Goal: Navigation & Orientation: Find specific page/section

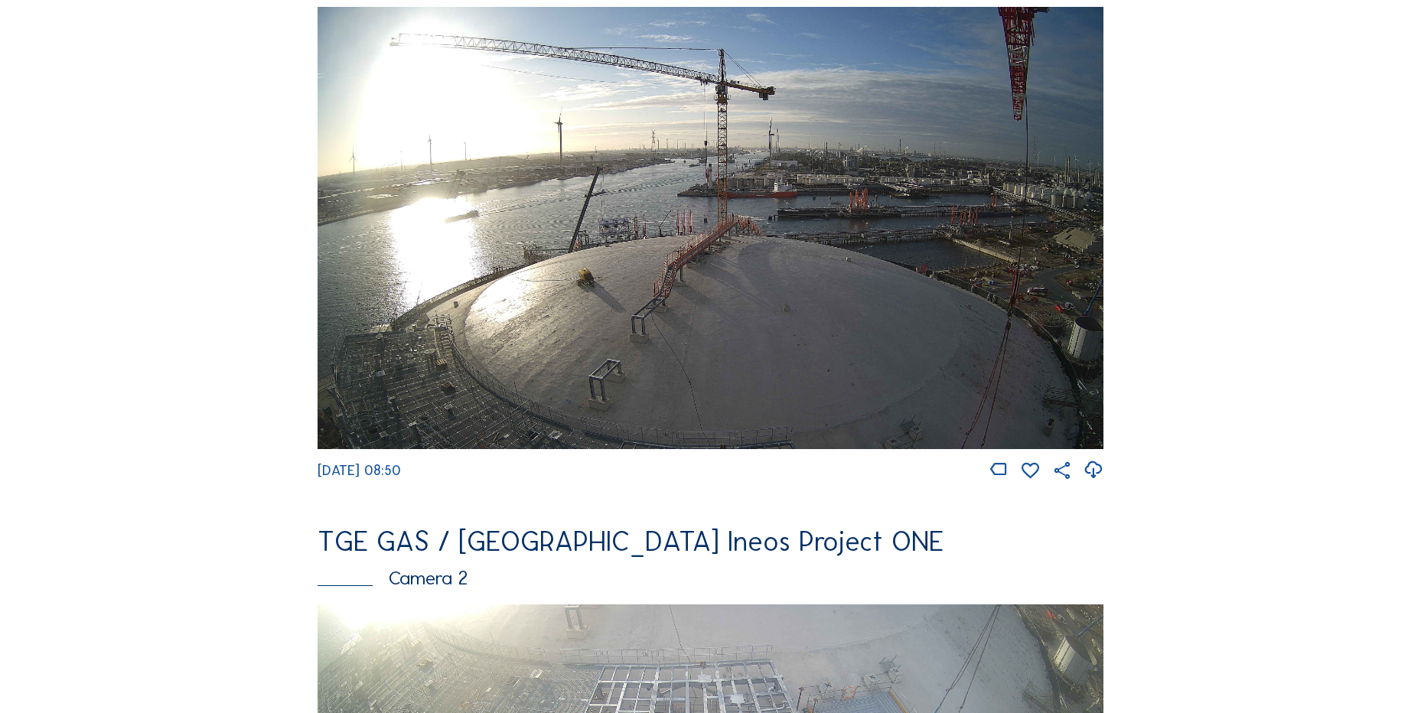
scroll to position [383, 0]
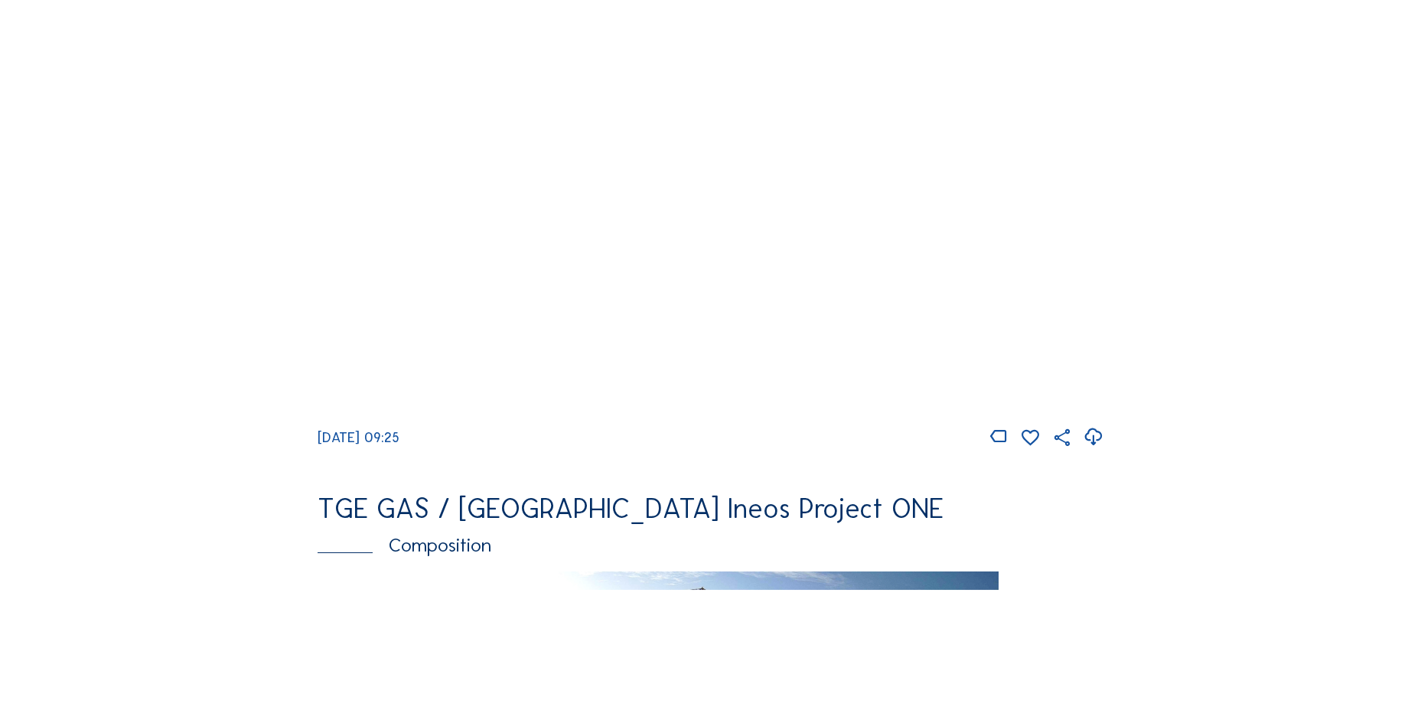
scroll to position [1683, 0]
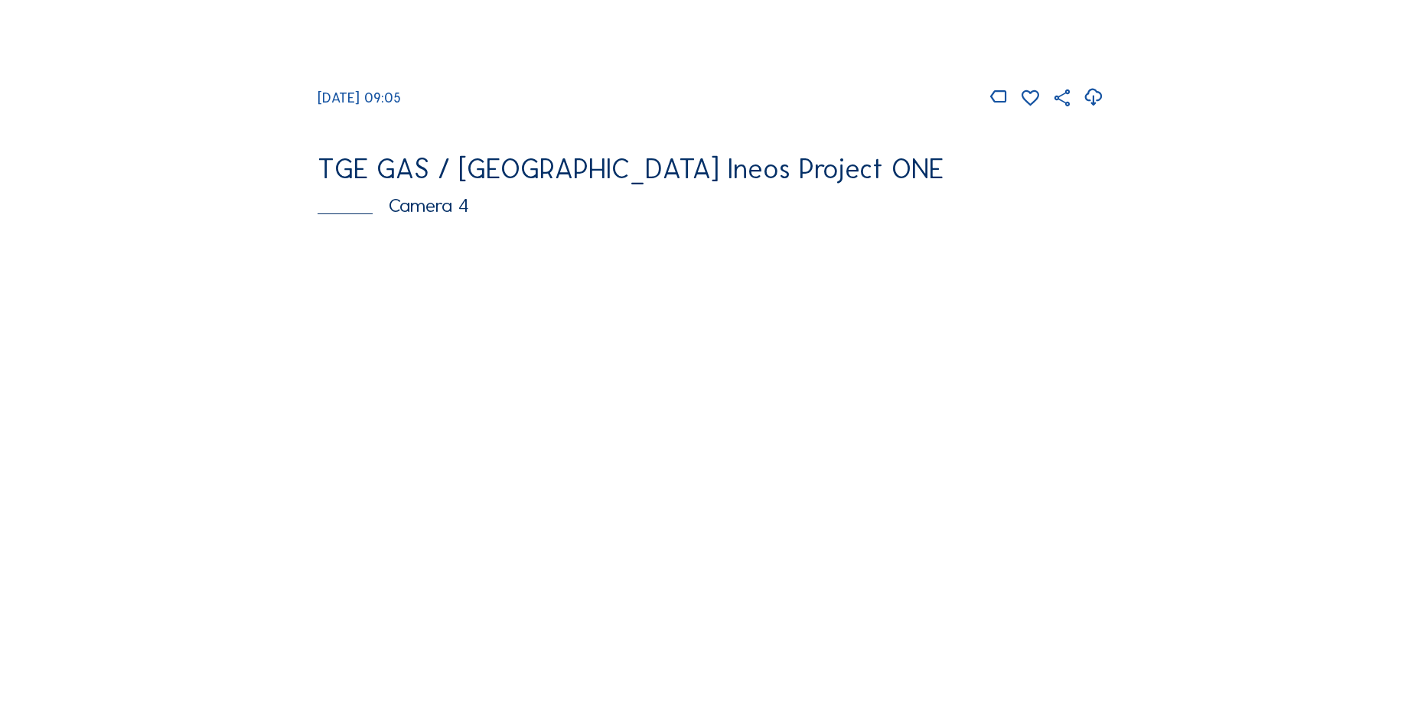
scroll to position [995, 0]
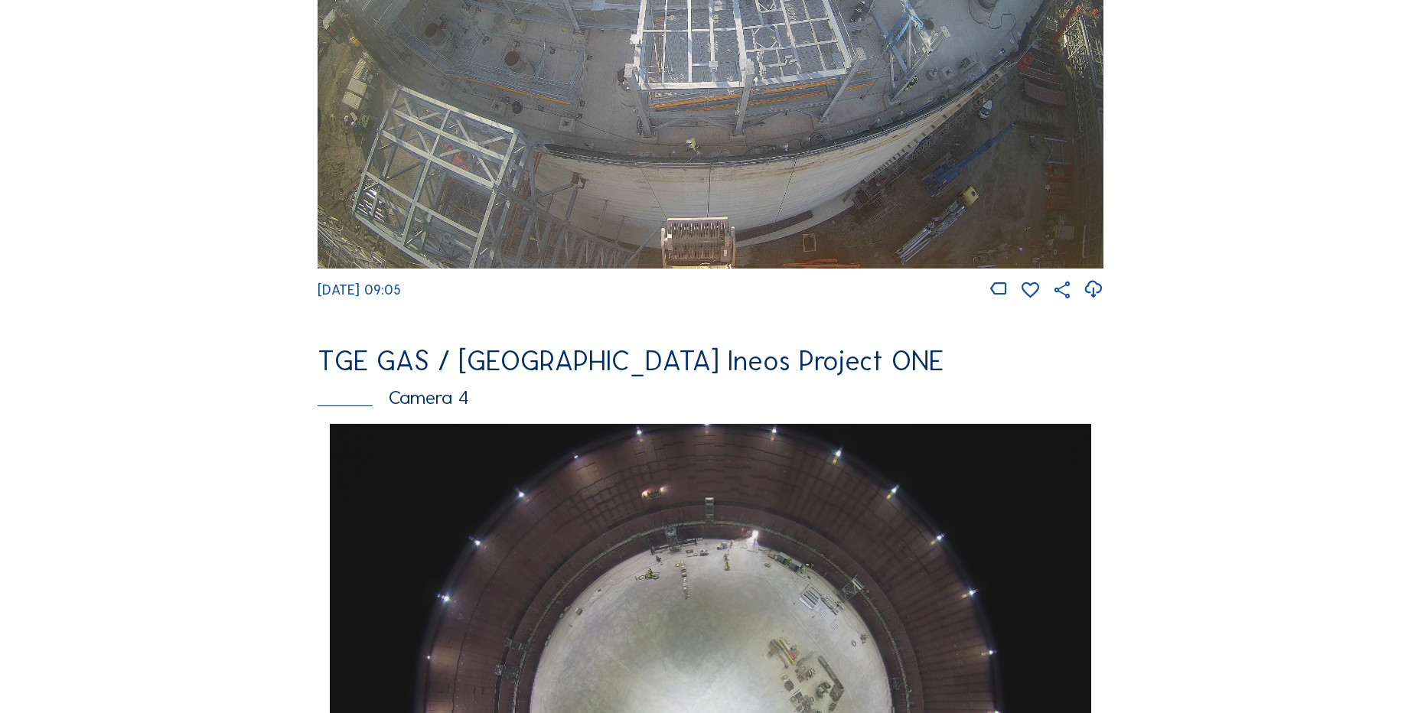
drag, startPoint x: 333, startPoint y: 300, endPoint x: 464, endPoint y: 297, distance: 131.7
click at [464, 297] on div "Feed Photo Show Map Search Fullscreen TGE GAS / Antwerpen Ineos Project ONE Cam…" at bounding box center [711, 429] width 1066 height 2648
click at [471, 297] on div "Tu 23 Sep 2025 09:05" at bounding box center [711, 289] width 786 height 21
drag, startPoint x: 425, startPoint y: 297, endPoint x: 432, endPoint y: 298, distance: 7.7
click at [401, 297] on span "Tu 23 Sep 2025 09:05" at bounding box center [359, 290] width 83 height 17
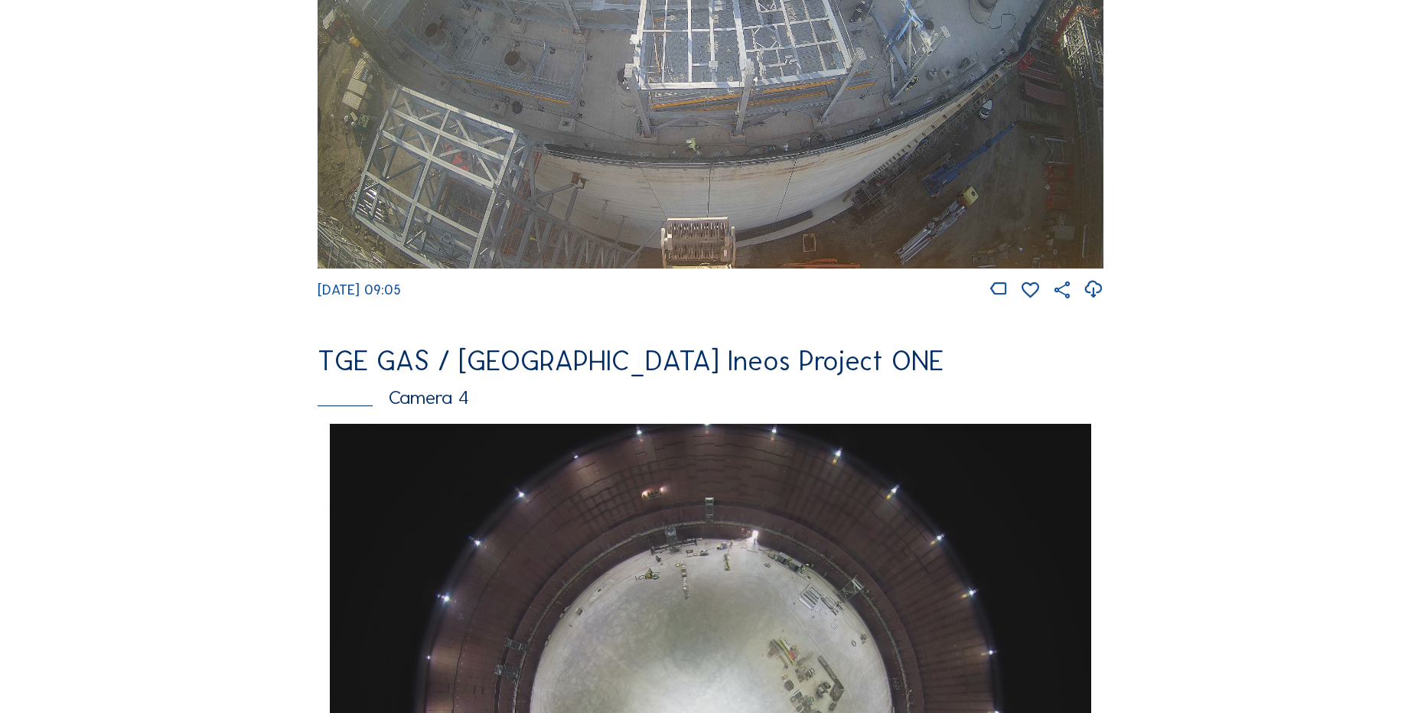
click at [401, 298] on span "Tu 23 Sep 2025 09:05" at bounding box center [359, 290] width 83 height 17
drag, startPoint x: 446, startPoint y: 303, endPoint x: 307, endPoint y: 305, distance: 139.3
click at [307, 305] on div "Feed Photo Show Map Search Fullscreen TGE GAS / Antwerpen Ineos Project ONE Cam…" at bounding box center [711, 429] width 1066 height 2648
drag, startPoint x: 307, startPoint y: 305, endPoint x: 299, endPoint y: 341, distance: 37.5
click at [301, 311] on div "Feed Photo Show Map Search Fullscreen TGE GAS / Antwerpen Ineos Project ONE Cam…" at bounding box center [711, 429] width 1066 height 2648
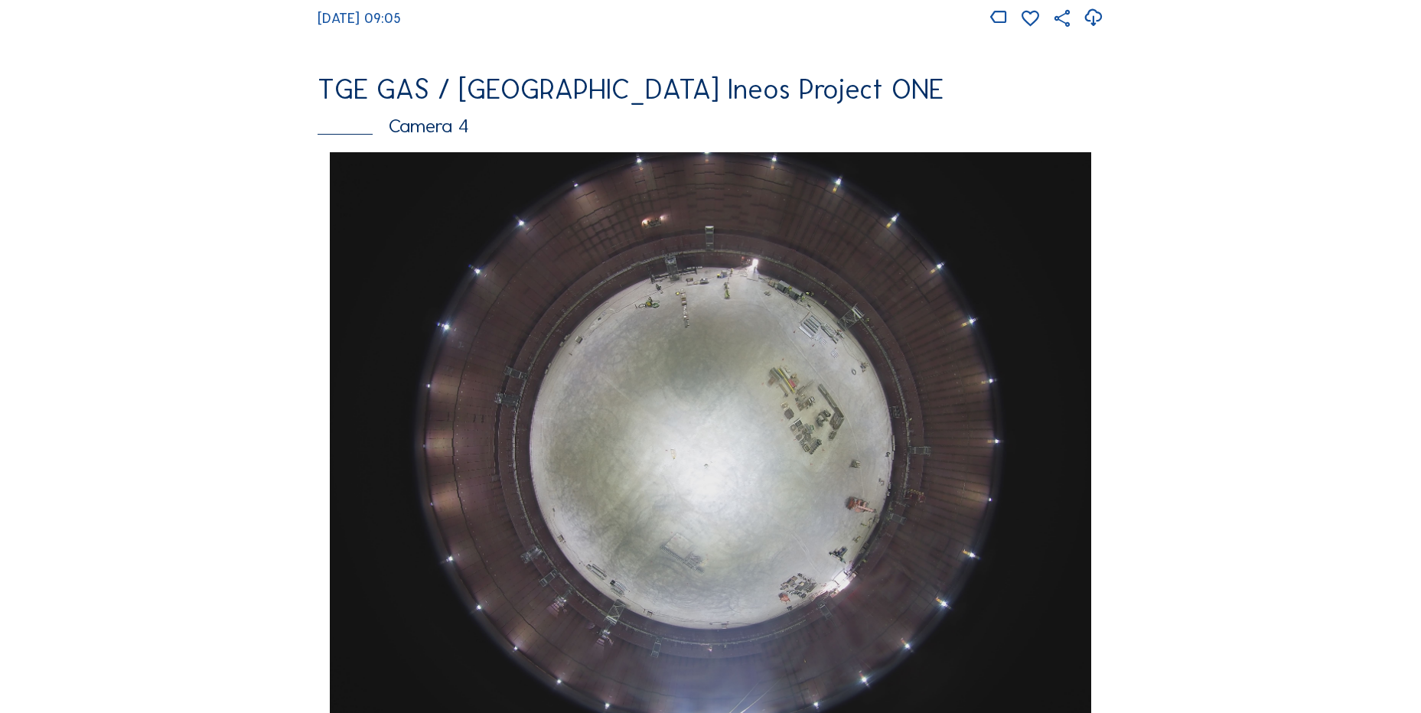
scroll to position [1377, 0]
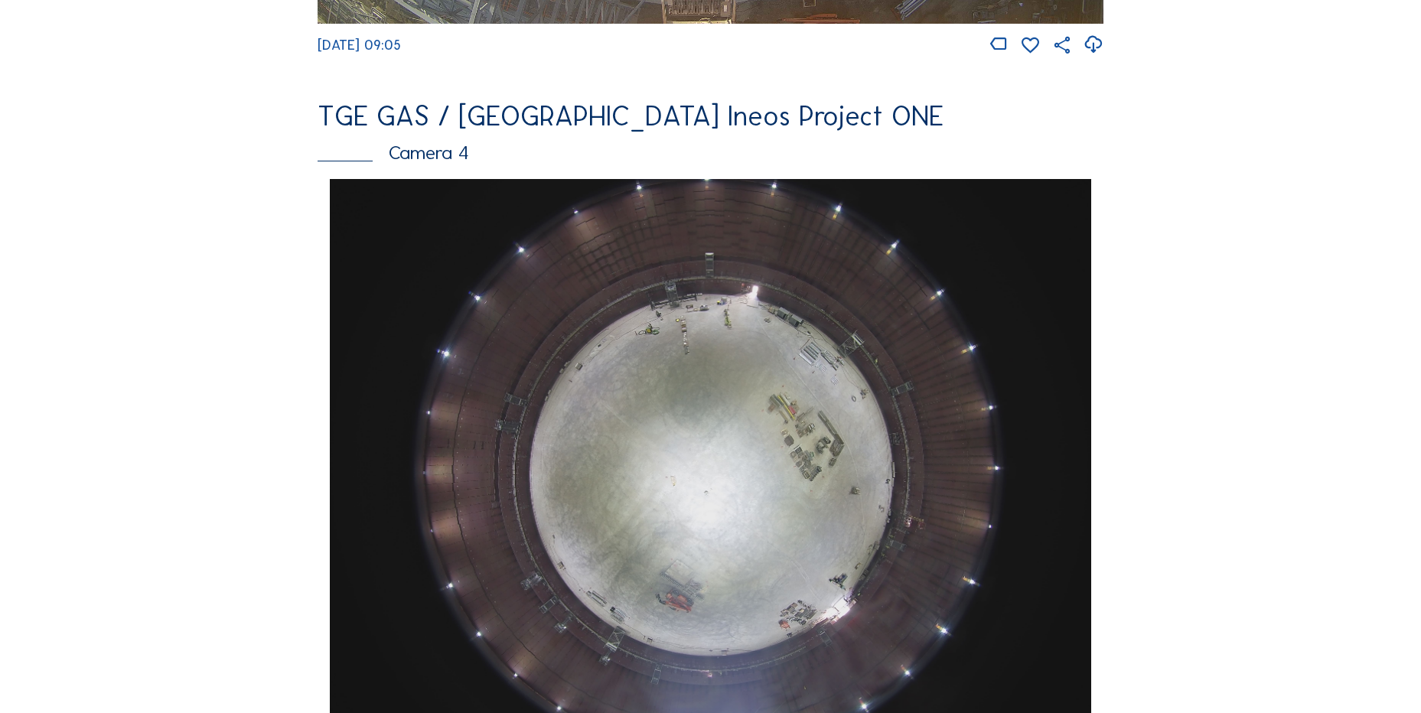
scroll to position [1377, 0]
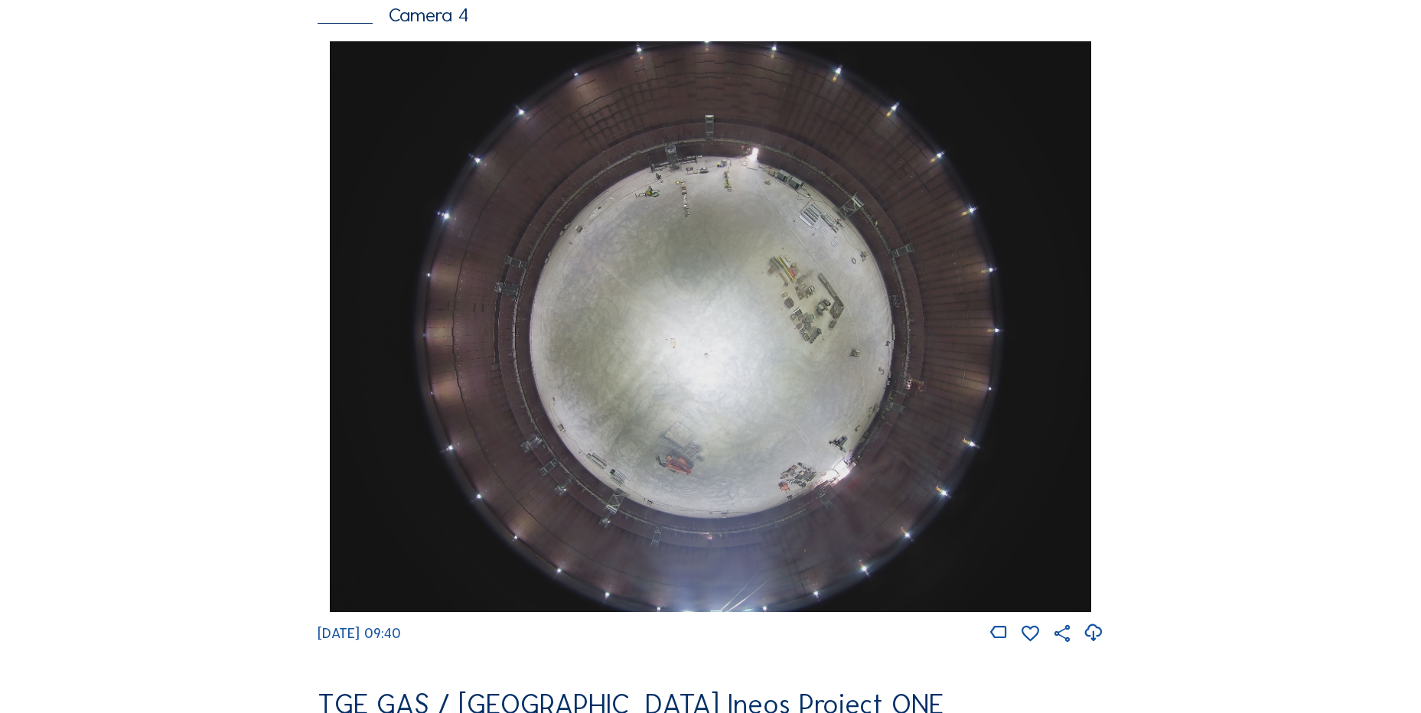
click at [1092, 643] on icon at bounding box center [1093, 633] width 21 height 25
click at [1282, 520] on div "Cameras Timelapses My C-Site Feed Photo Show Map Search Fullscreen TGE GAS / An…" at bounding box center [710, 332] width 1421 height 3419
click at [200, 414] on div "Feed Photo Show Map Search Fullscreen TGE GAS / Antwerpen Ineos Project ONE Cam…" at bounding box center [711, 46] width 1066 height 2648
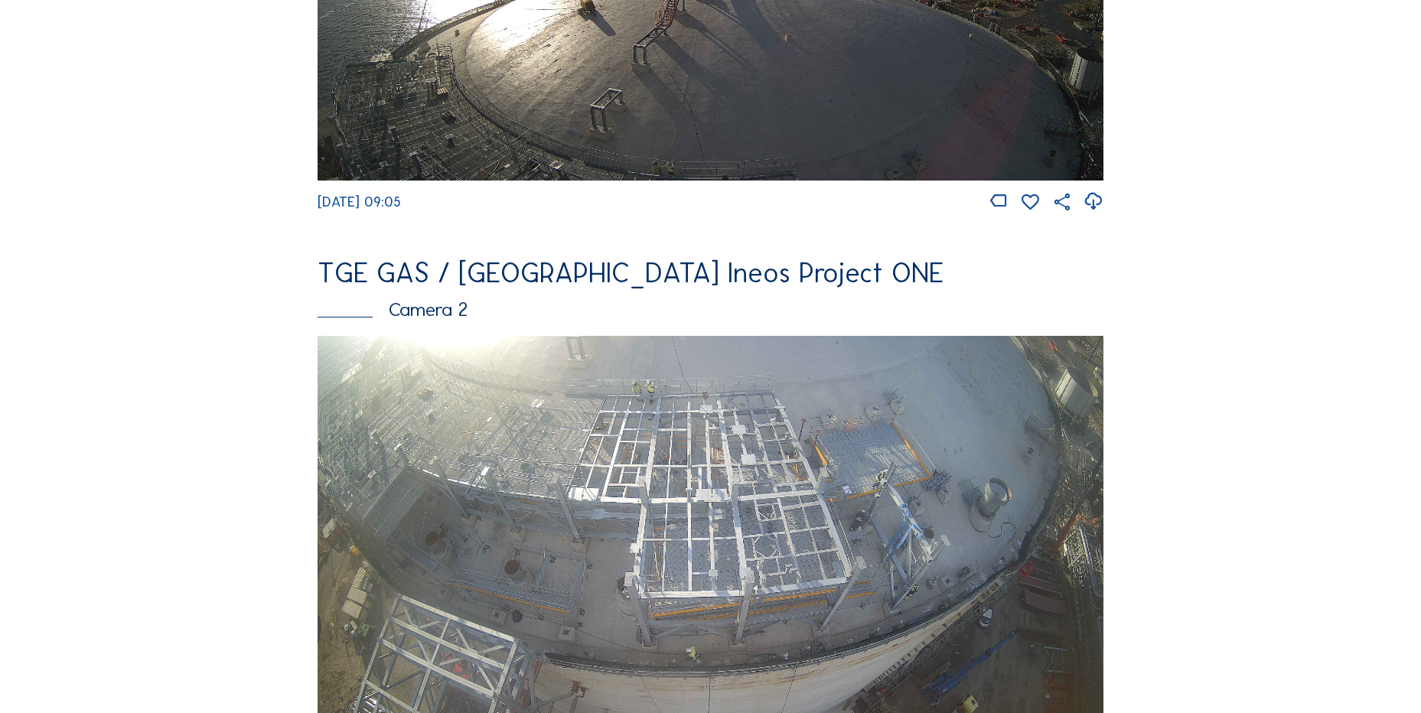
scroll to position [459, 0]
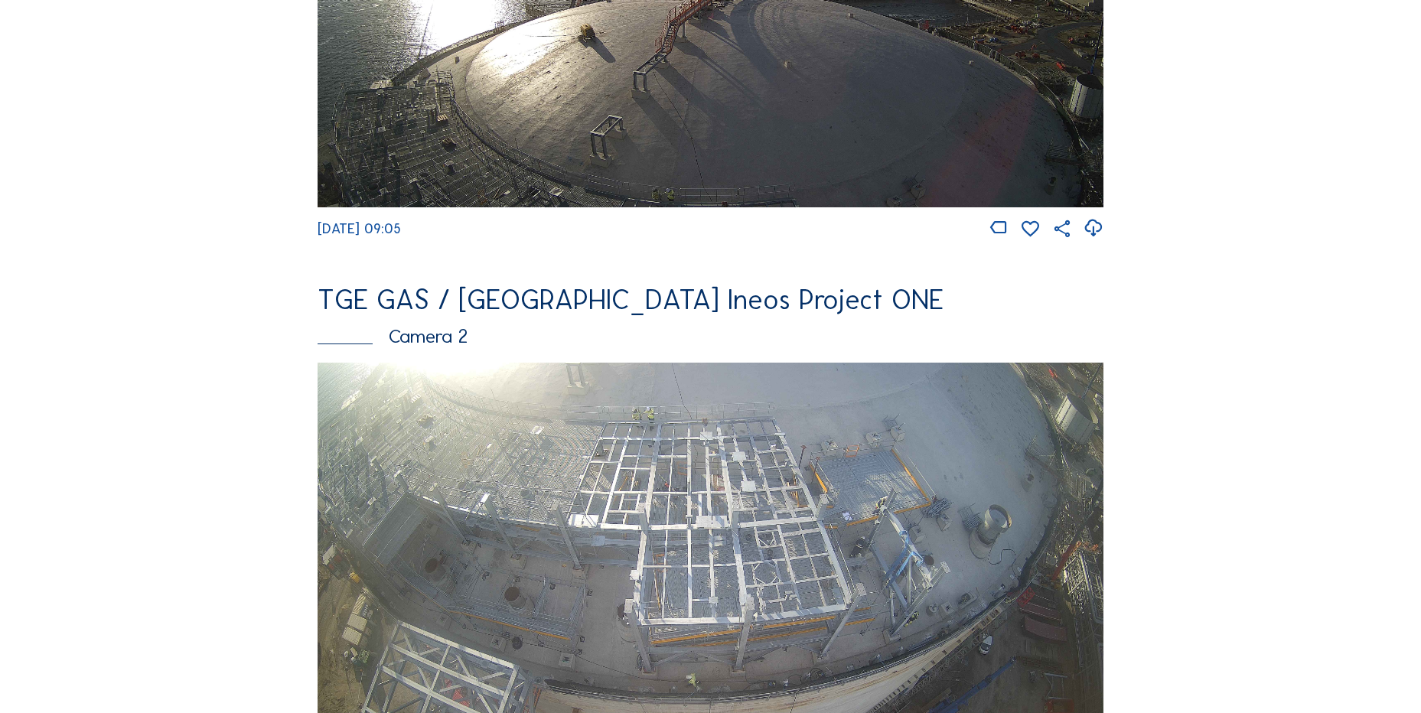
click at [1090, 231] on icon at bounding box center [1093, 228] width 21 height 25
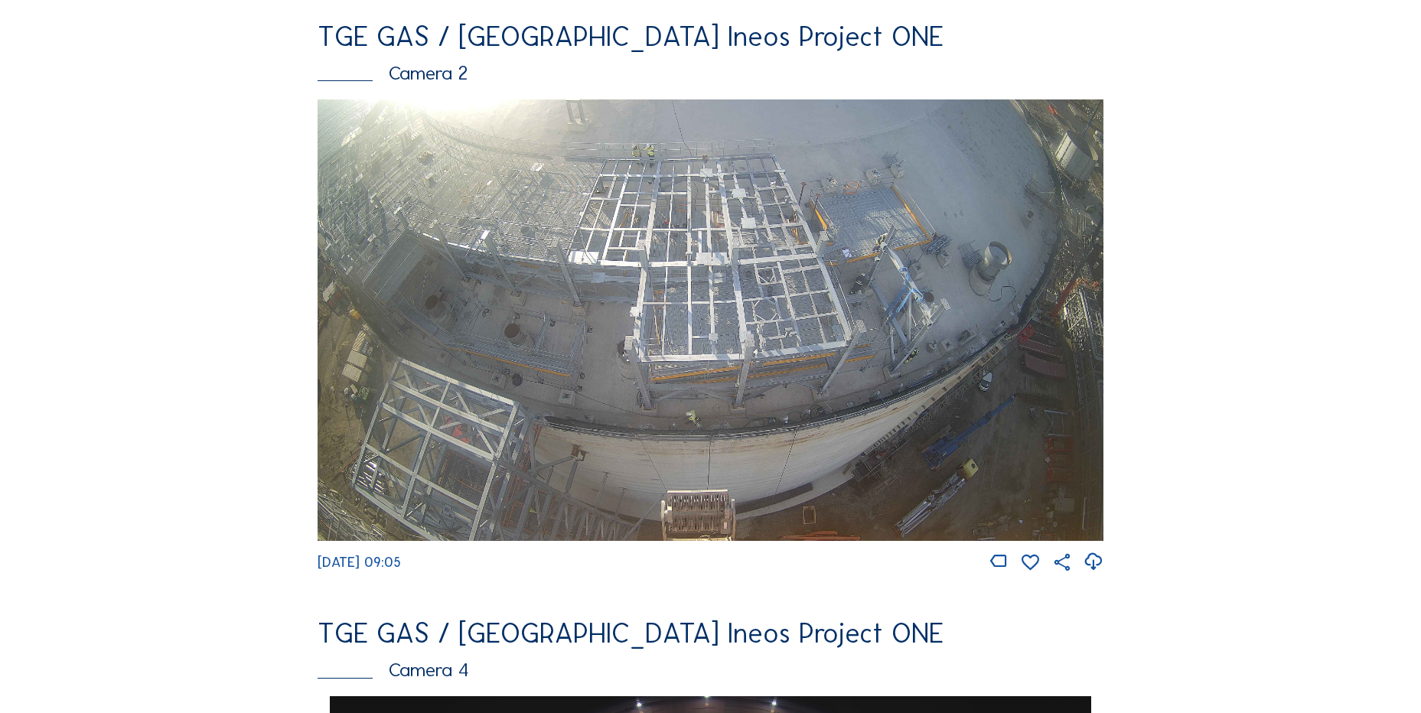
scroll to position [729, 0]
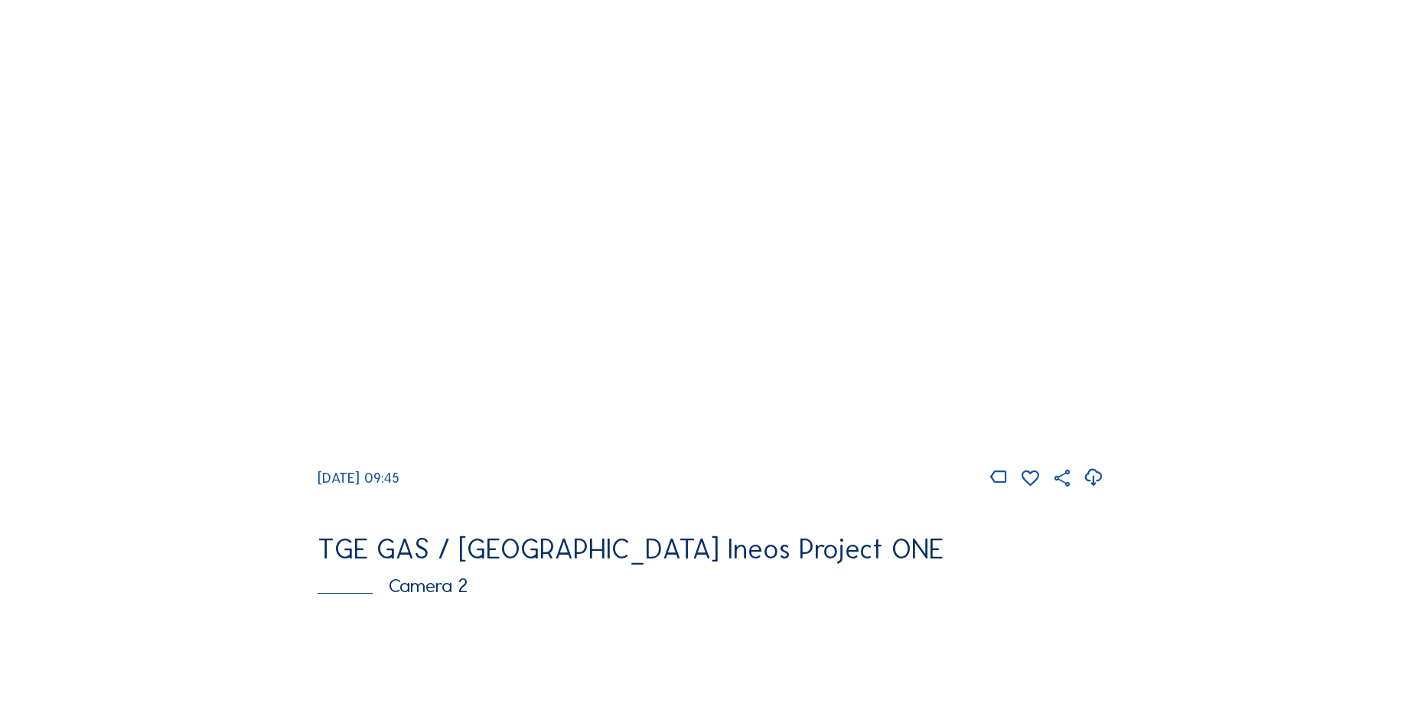
scroll to position [230, 0]
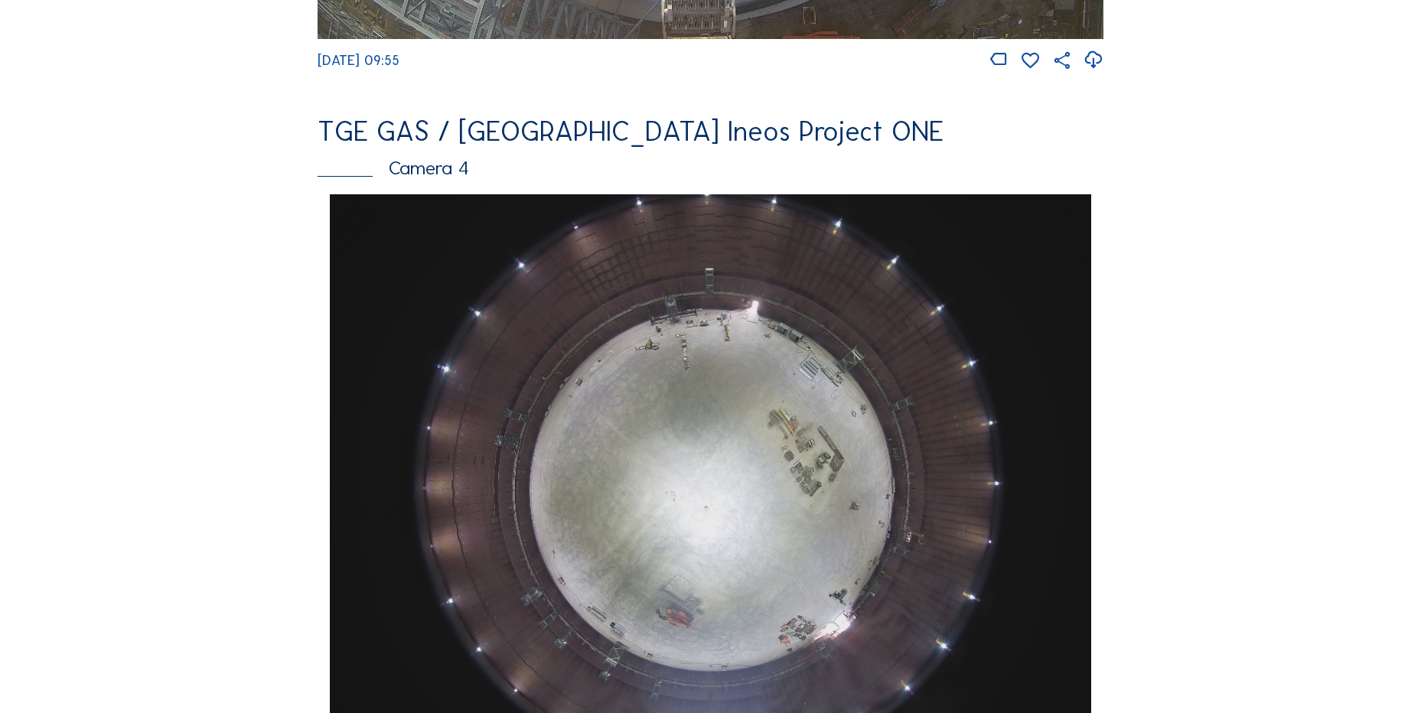
scroll to position [1364, 0]
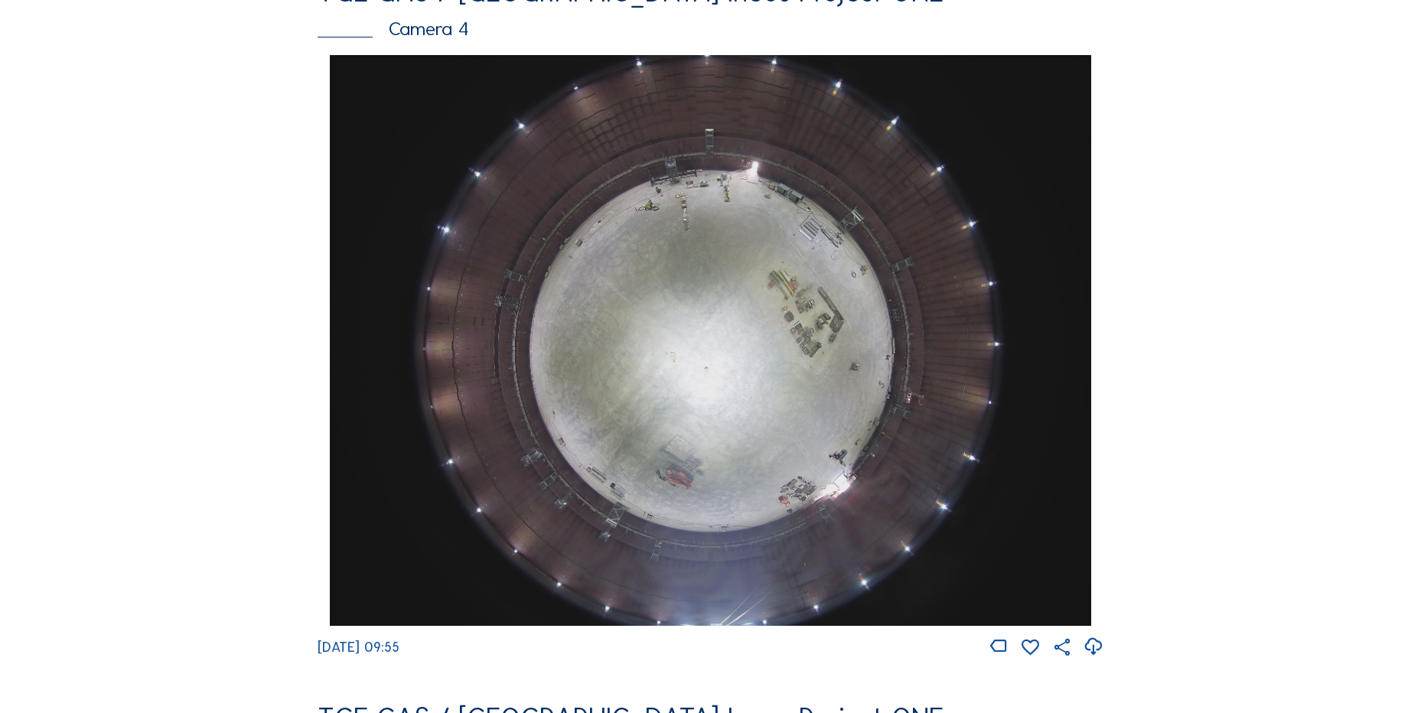
click at [1103, 658] on div at bounding box center [1093, 647] width 21 height 21
click at [1095, 651] on icon at bounding box center [1093, 646] width 21 height 25
drag, startPoint x: 306, startPoint y: 89, endPoint x: 296, endPoint y: 103, distance: 17.0
click at [306, 89] on div "Feed Photo Show Map Search Fullscreen TGE GAS / Antwerpen Ineos Project ONE Cam…" at bounding box center [711, 60] width 1066 height 2648
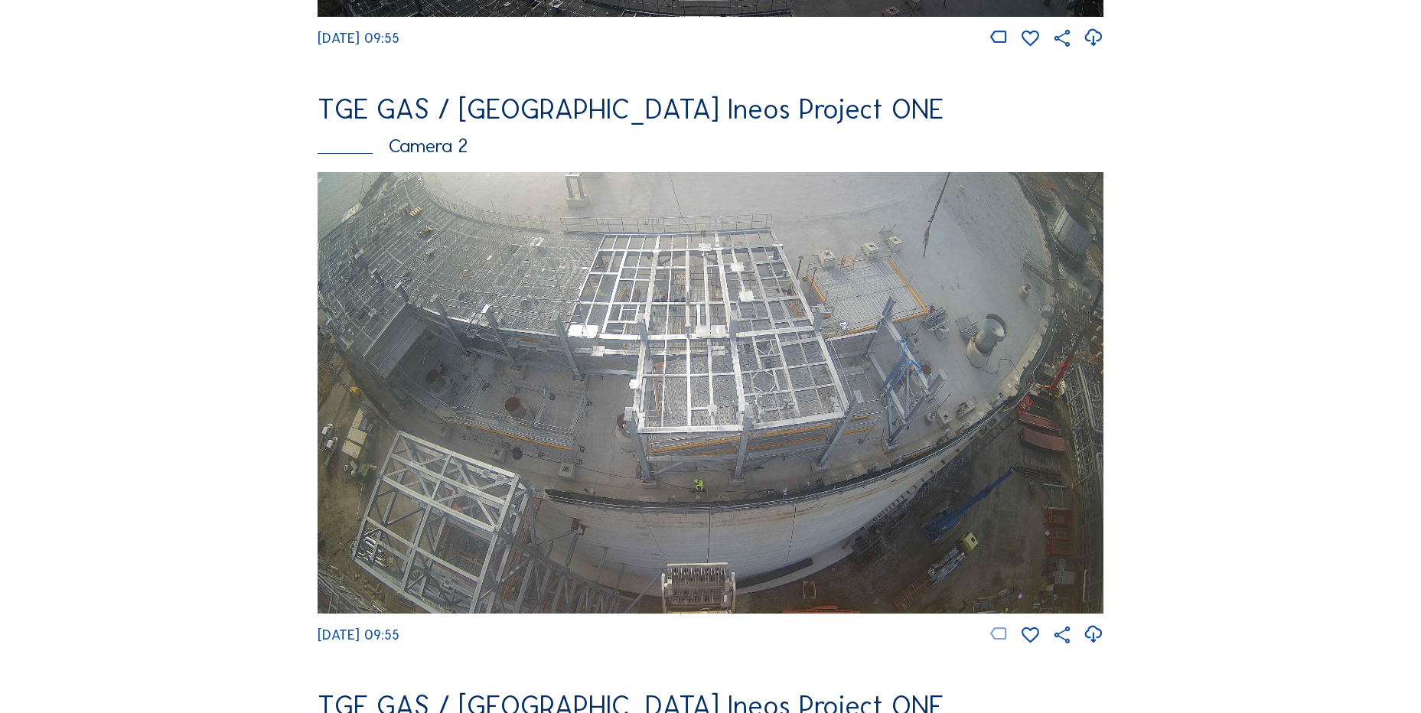
scroll to position [675, 0]
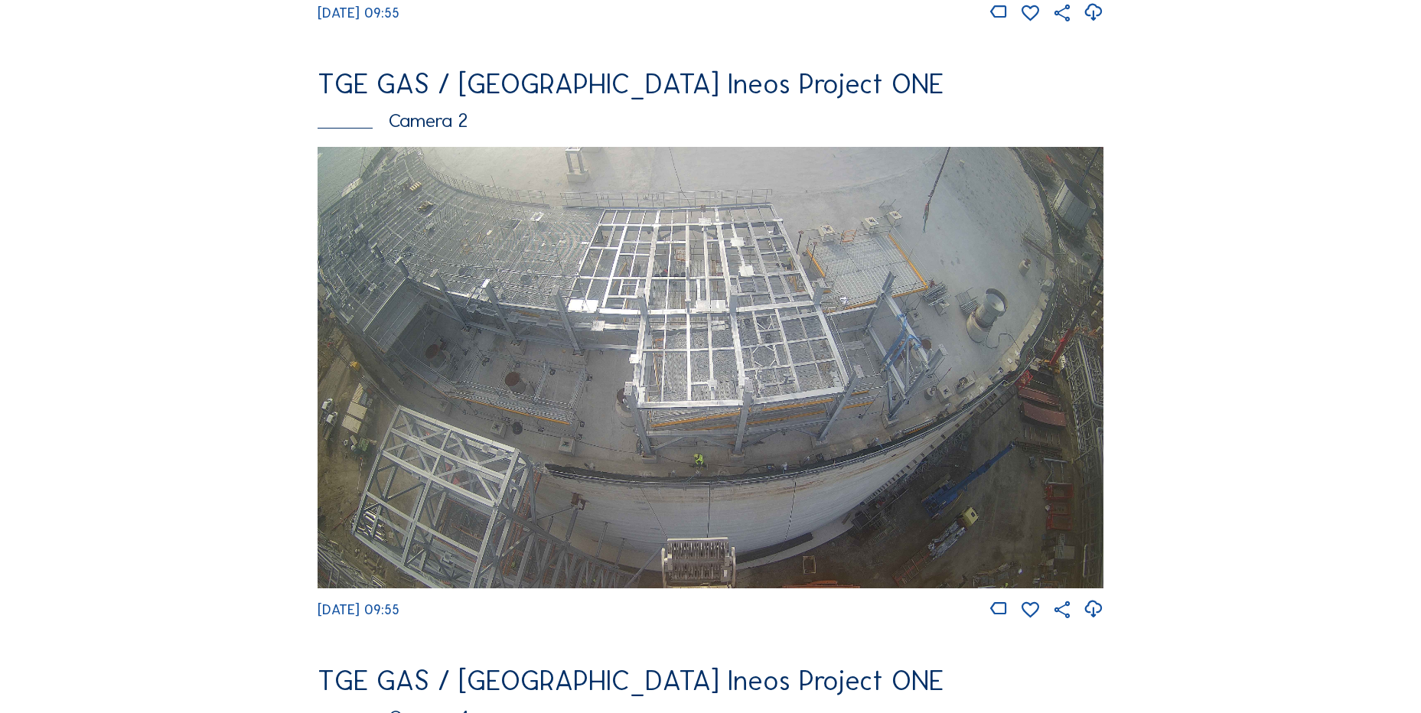
click at [1099, 619] on icon at bounding box center [1093, 609] width 21 height 25
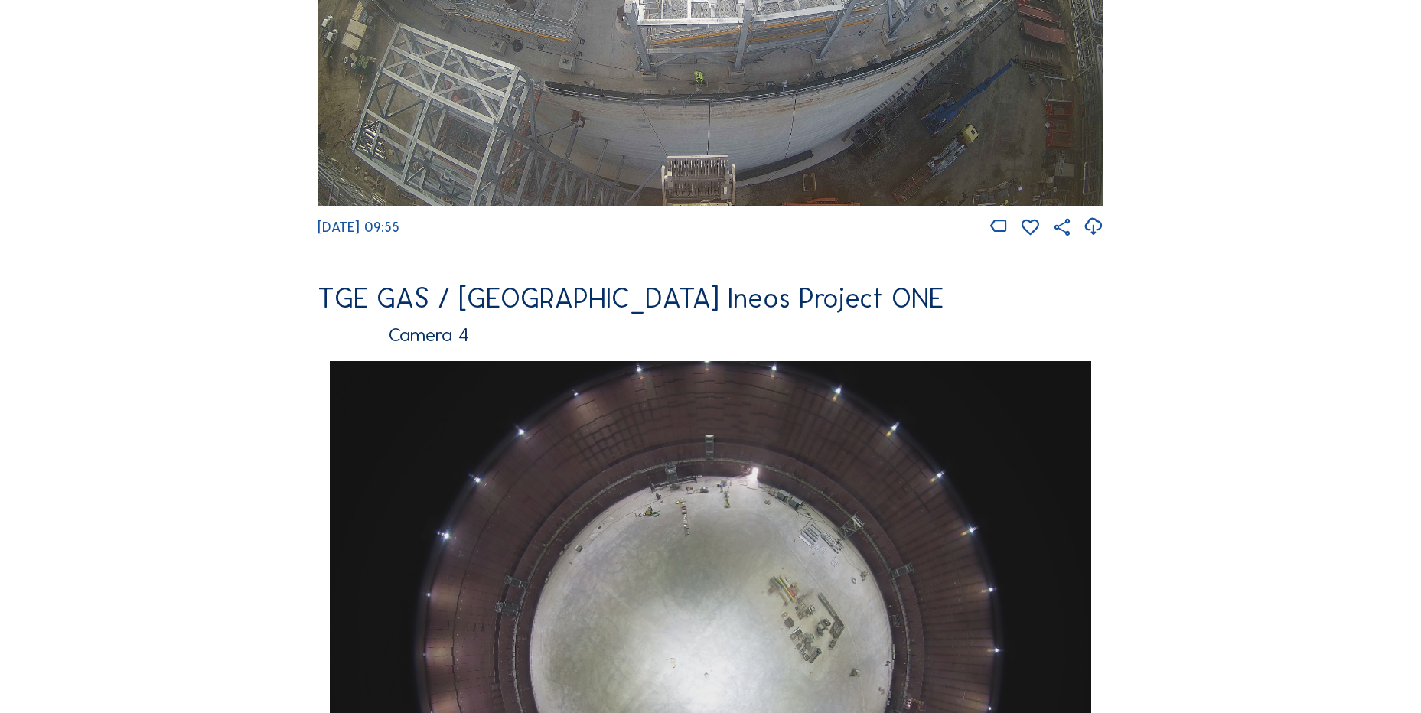
scroll to position [751, 0]
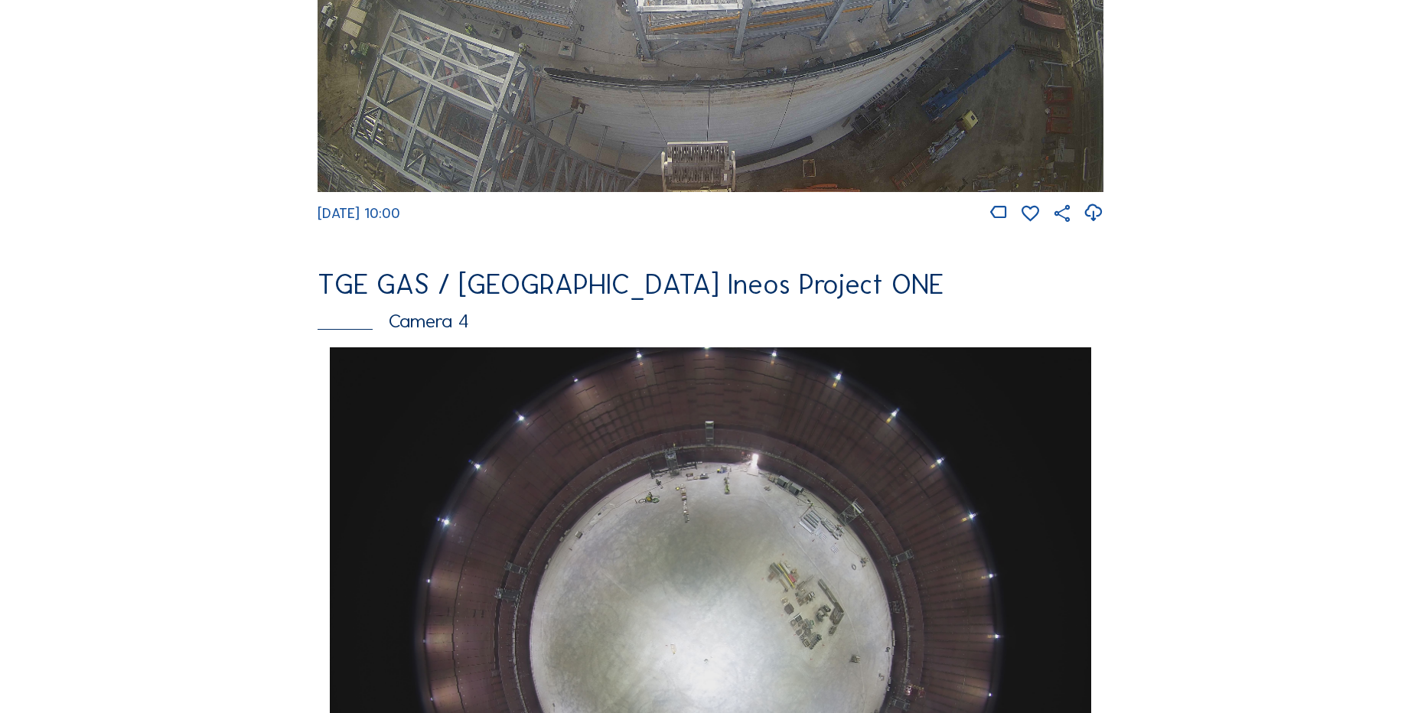
scroll to position [1301, 0]
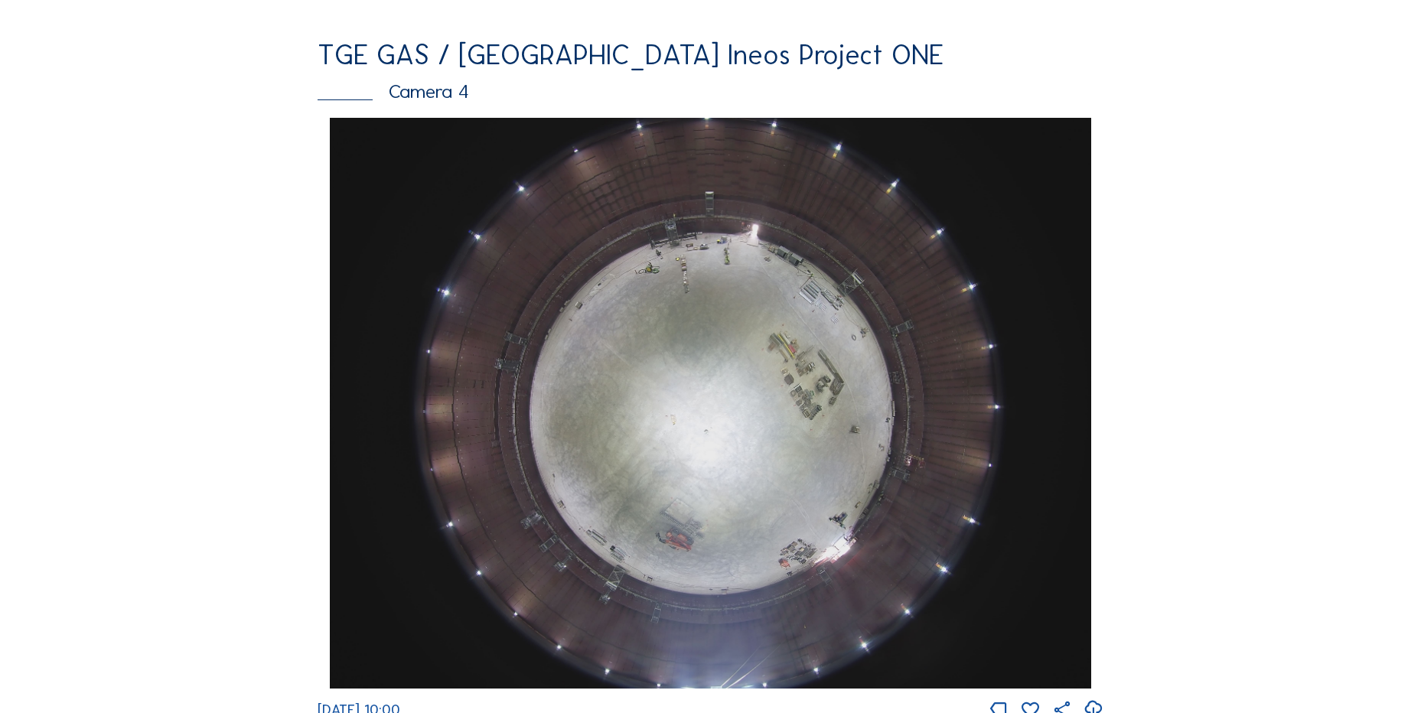
click at [292, 166] on div "Feed Photo Show Map Search Fullscreen TGE GAS / [GEOGRAPHIC_DATA] Ineos Project…" at bounding box center [711, 123] width 1066 height 2648
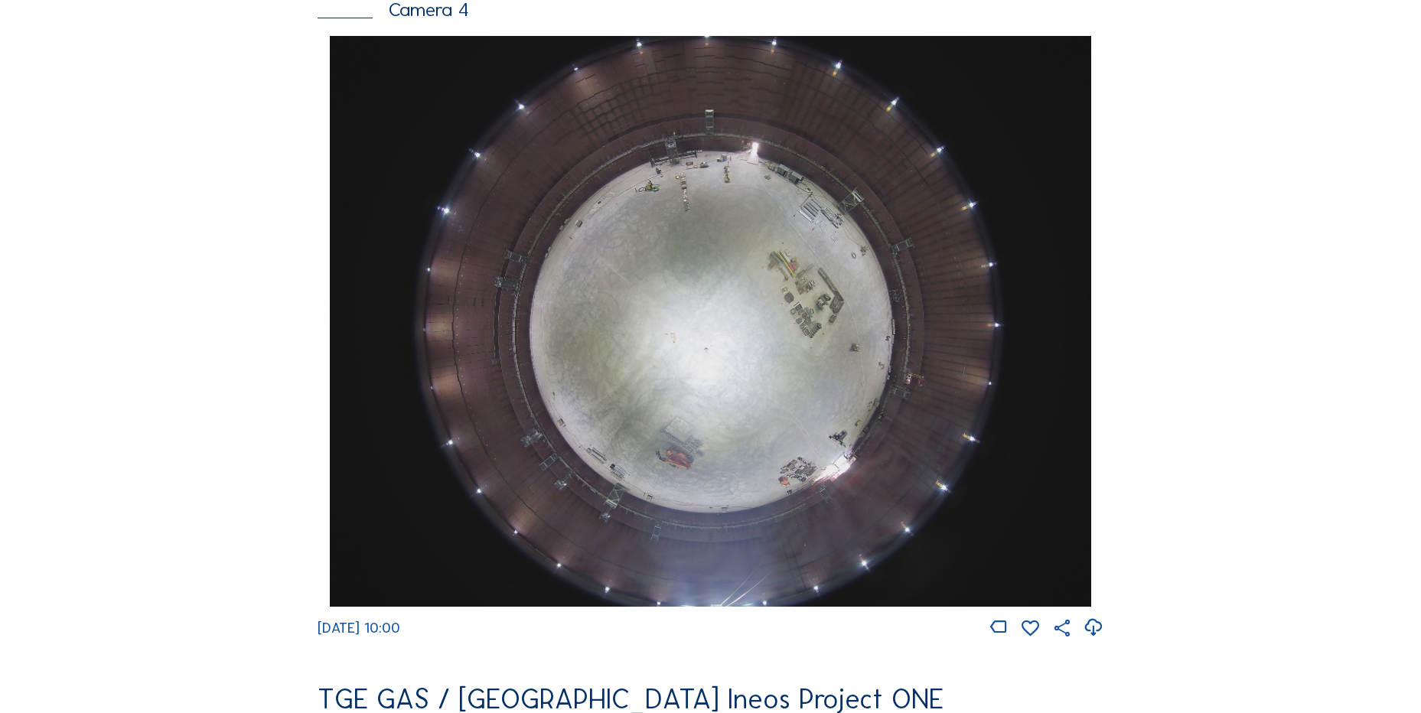
scroll to position [1530, 0]
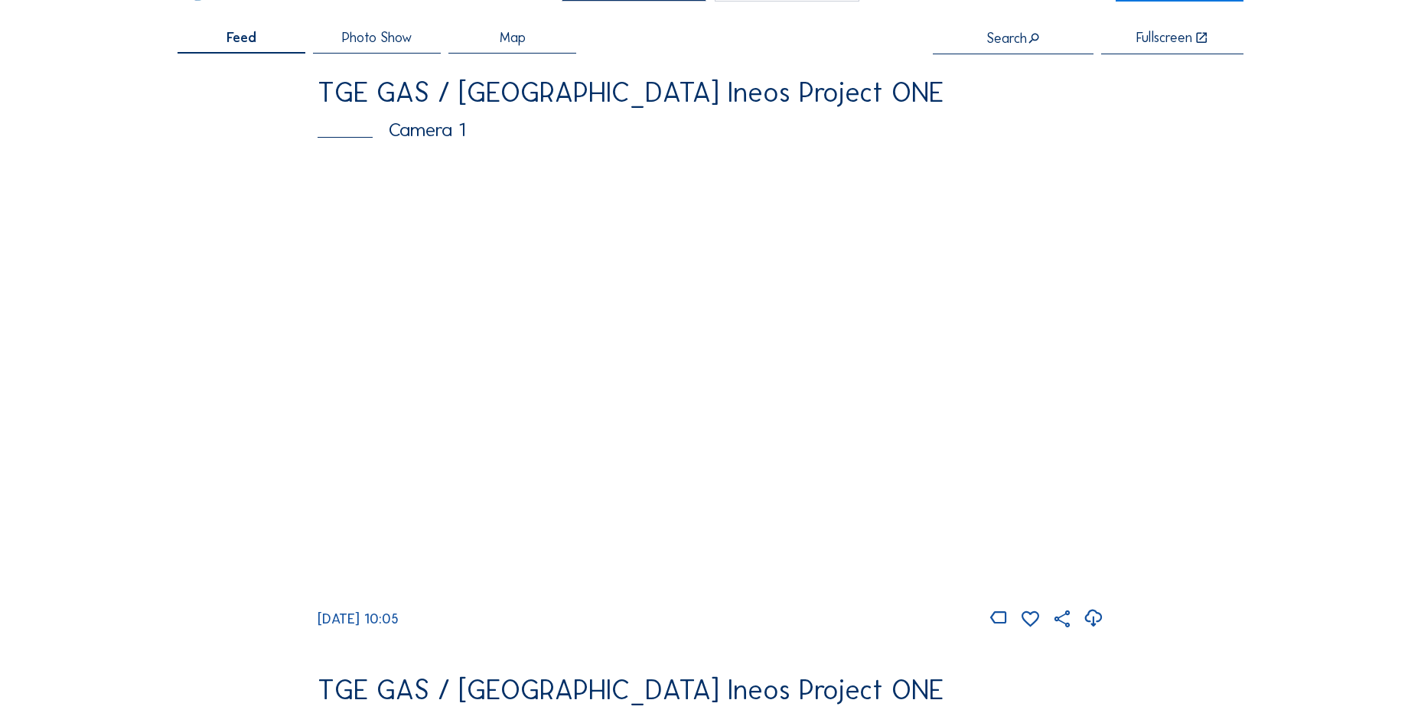
scroll to position [153, 0]
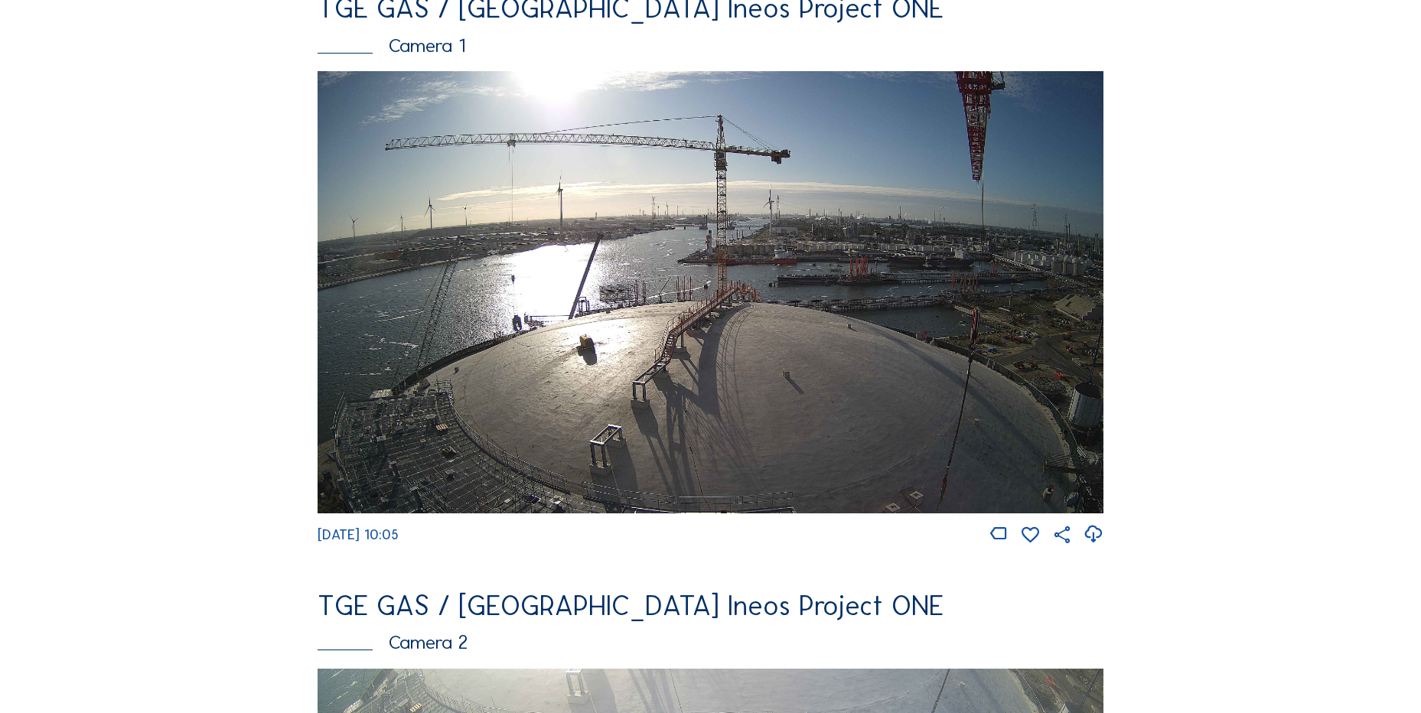
click at [1098, 540] on icon at bounding box center [1093, 534] width 21 height 25
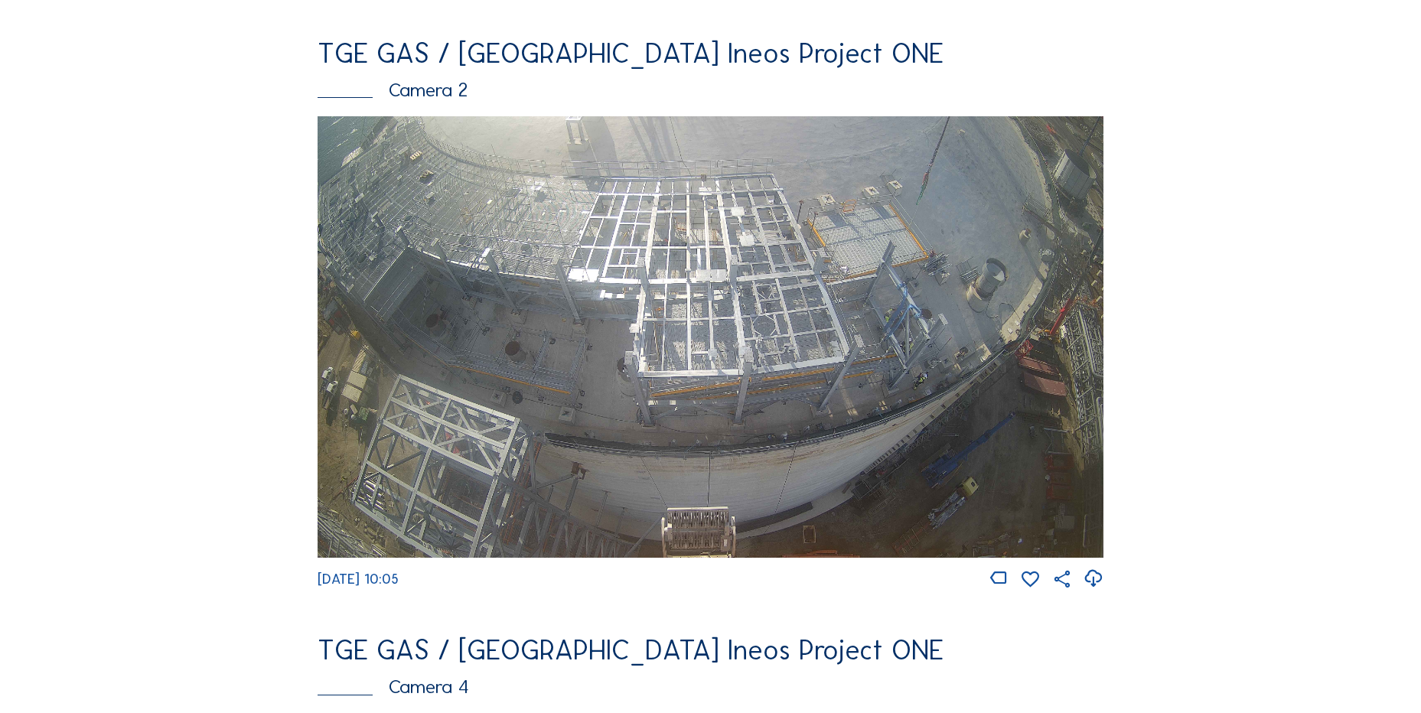
scroll to position [536, 0]
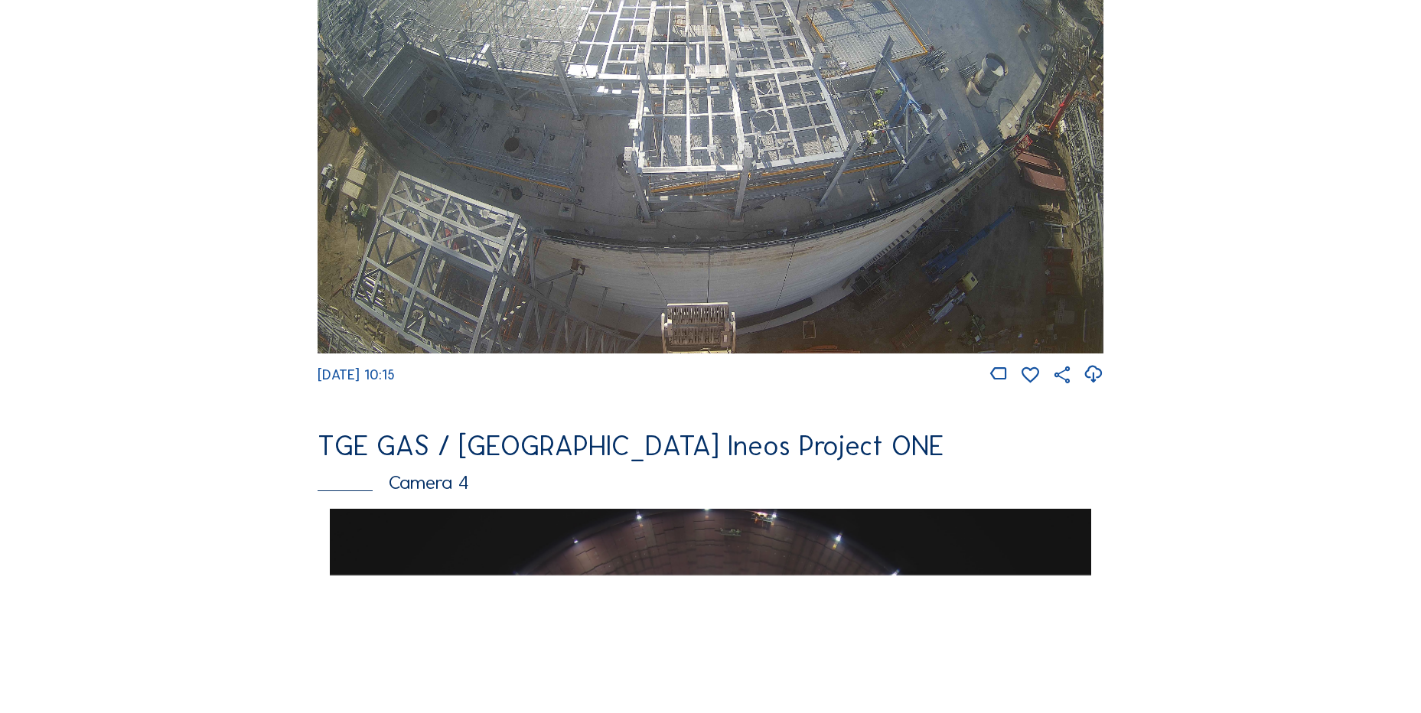
scroll to position [842, 0]
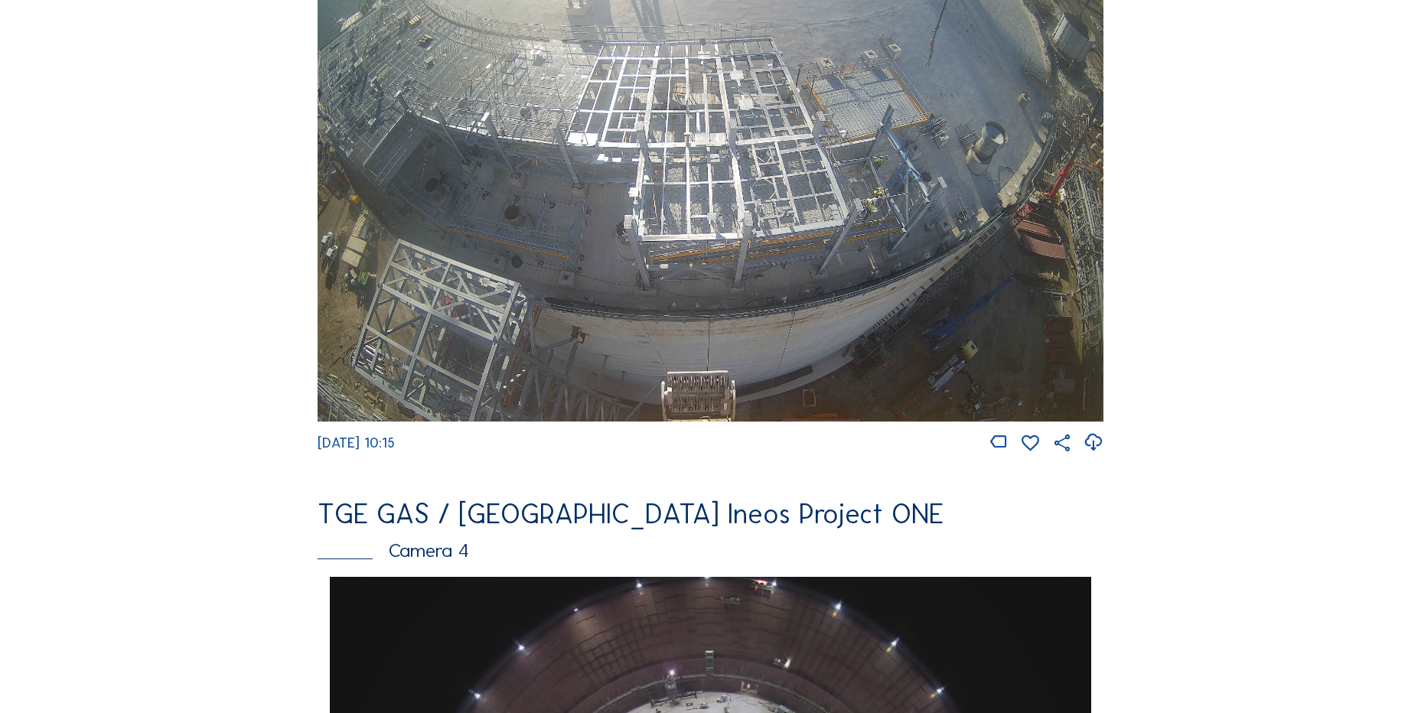
click at [1087, 447] on icon at bounding box center [1093, 442] width 21 height 25
click at [225, 251] on div "Feed Photo Show Map Search Fullscreen TGE GAS / [GEOGRAPHIC_DATA] Ineos Project…" at bounding box center [711, 582] width 1066 height 2648
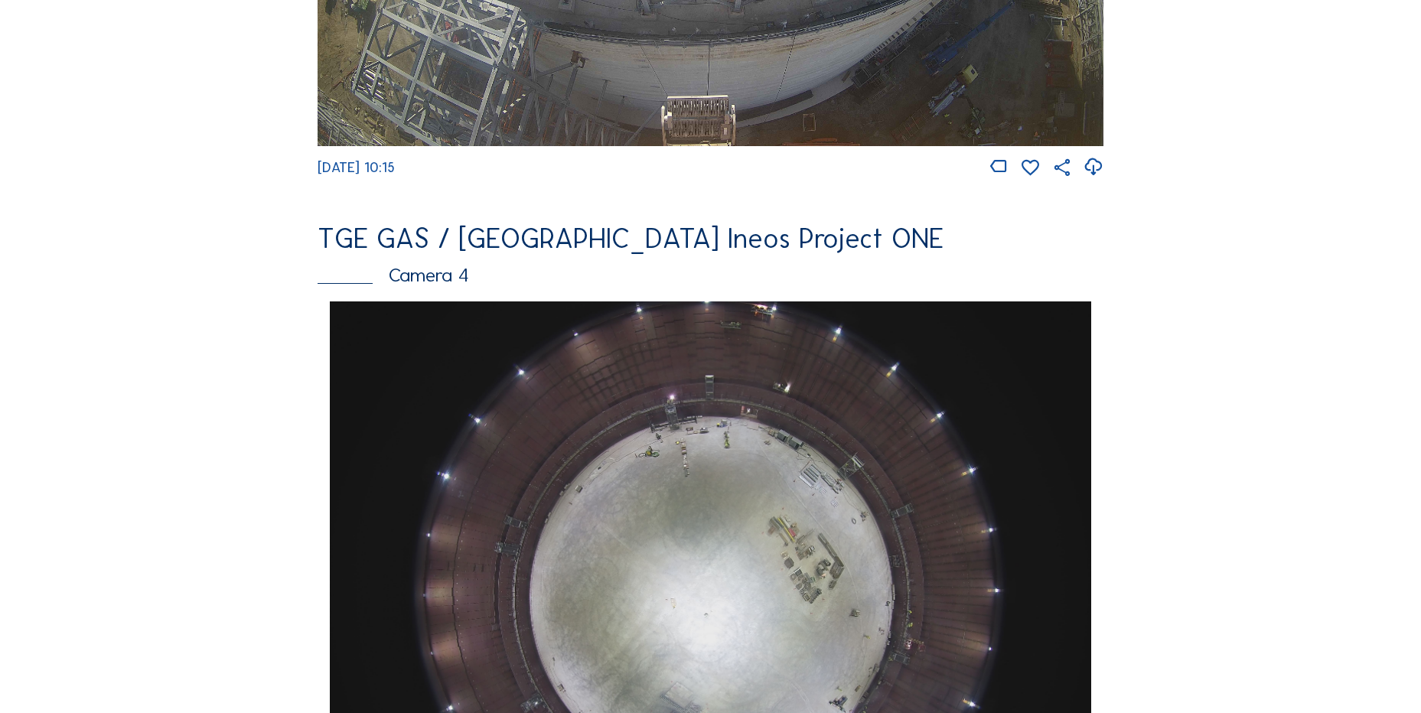
scroll to position [918, 0]
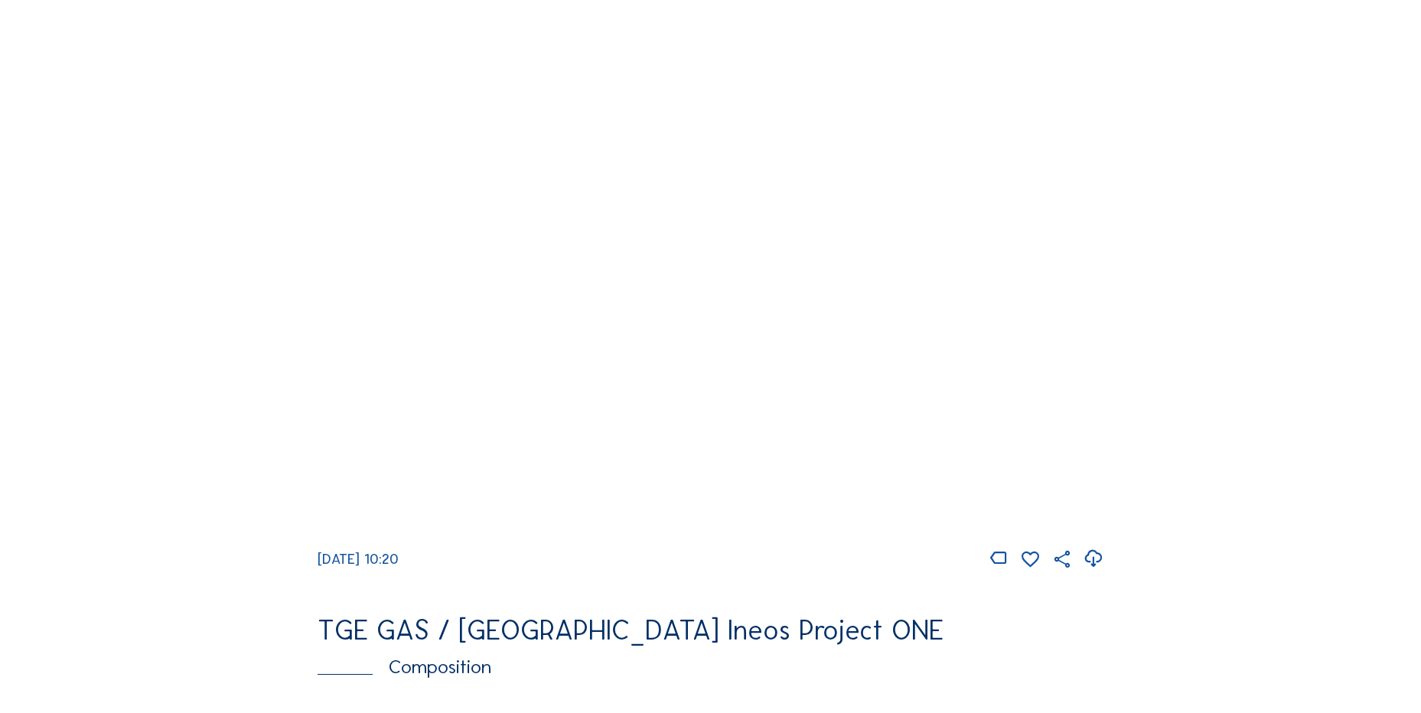
scroll to position [1454, 0]
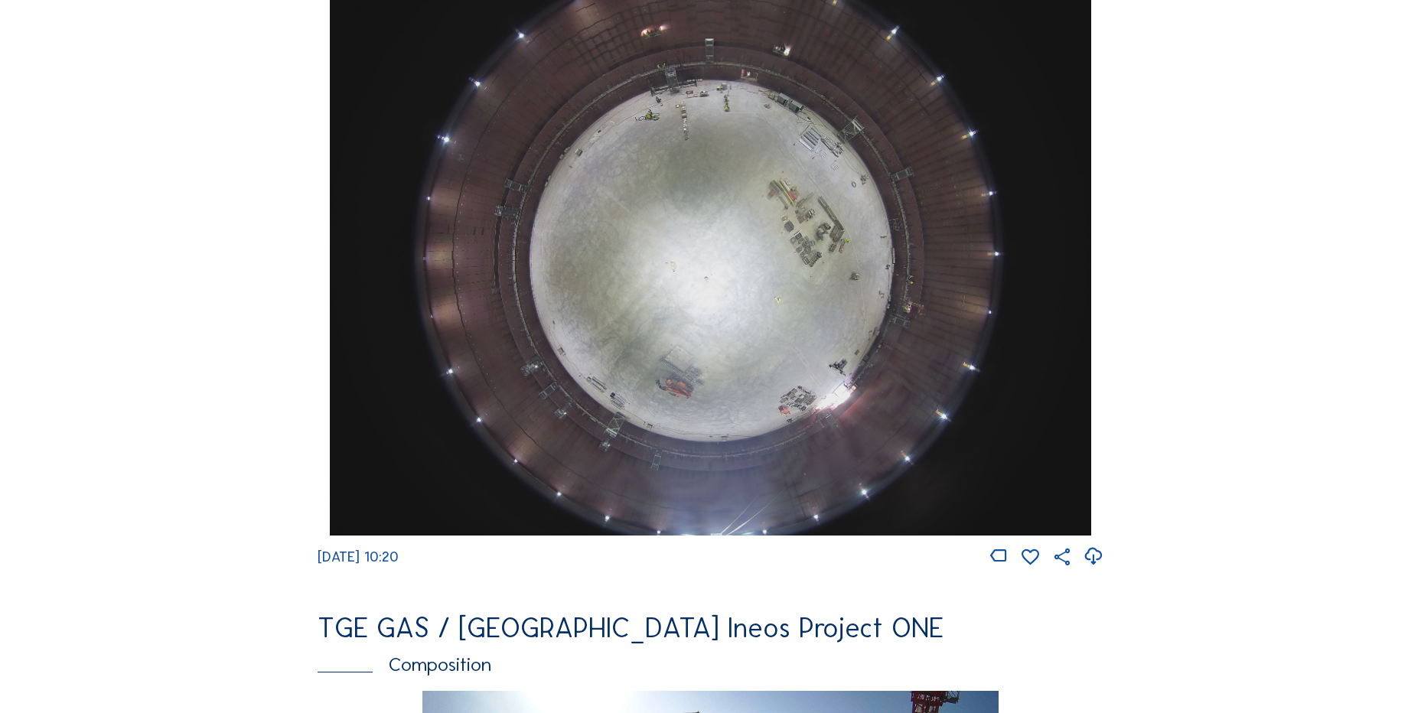
click at [1083, 568] on div at bounding box center [1046, 556] width 115 height 21
click at [1081, 568] on div at bounding box center [1046, 556] width 115 height 21
click at [1090, 568] on icon at bounding box center [1093, 556] width 21 height 25
drag, startPoint x: 120, startPoint y: 172, endPoint x: 159, endPoint y: 175, distance: 39.1
click at [122, 173] on div "Cameras Timelapses My C-Site Feed Photo Show Map Search Fullscreen TGE GAS / An…" at bounding box center [710, 255] width 1421 height 3419
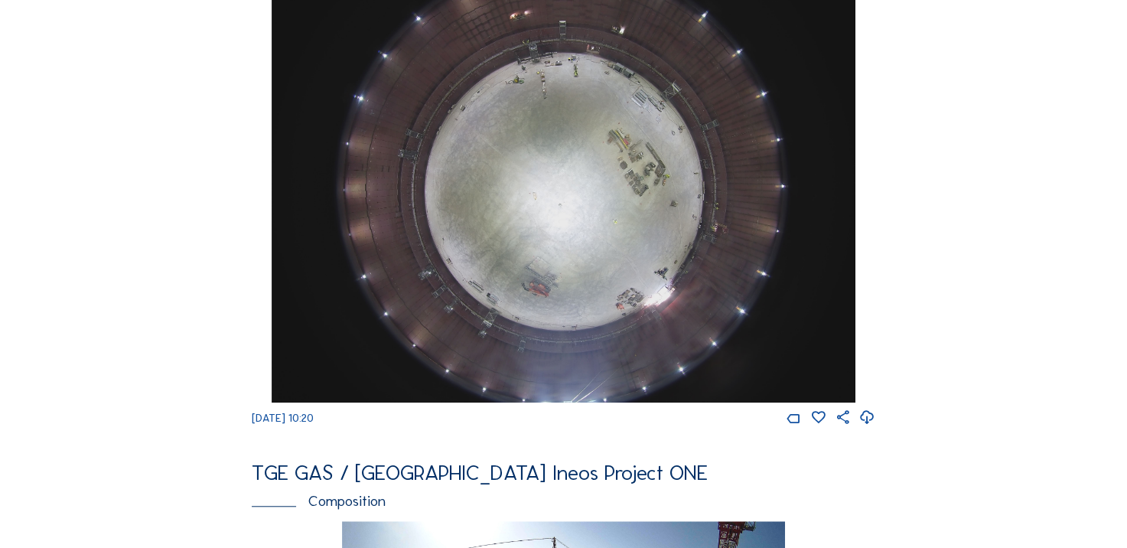
scroll to position [1377, 0]
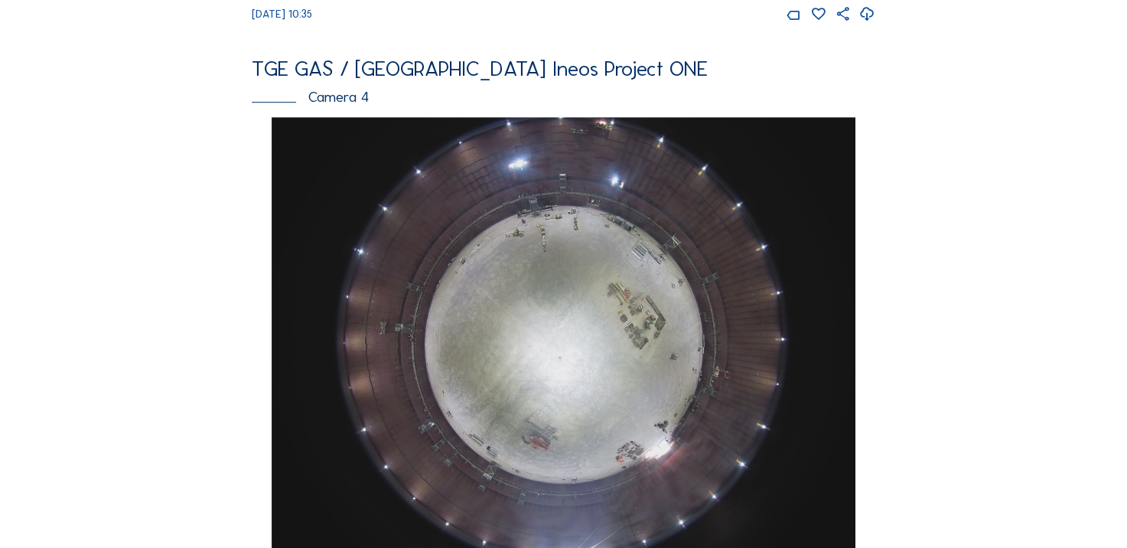
scroll to position [1071, 0]
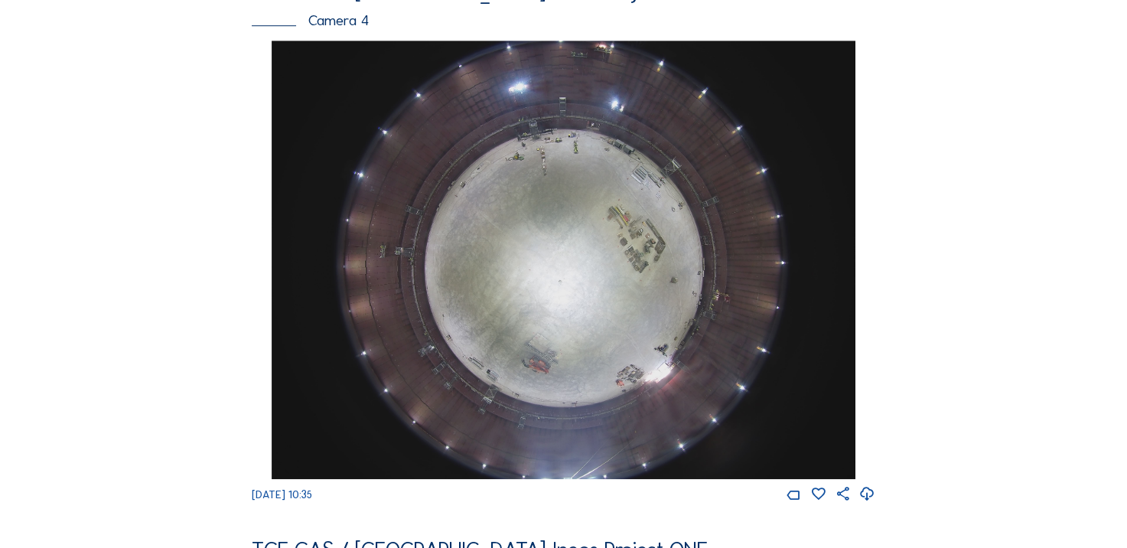
click at [138, 258] on div "Cameras Timelapses My C-Site Feed Photo Show Map Search Fullscreen TGE GAS / [G…" at bounding box center [563, 252] width 1127 height 2647
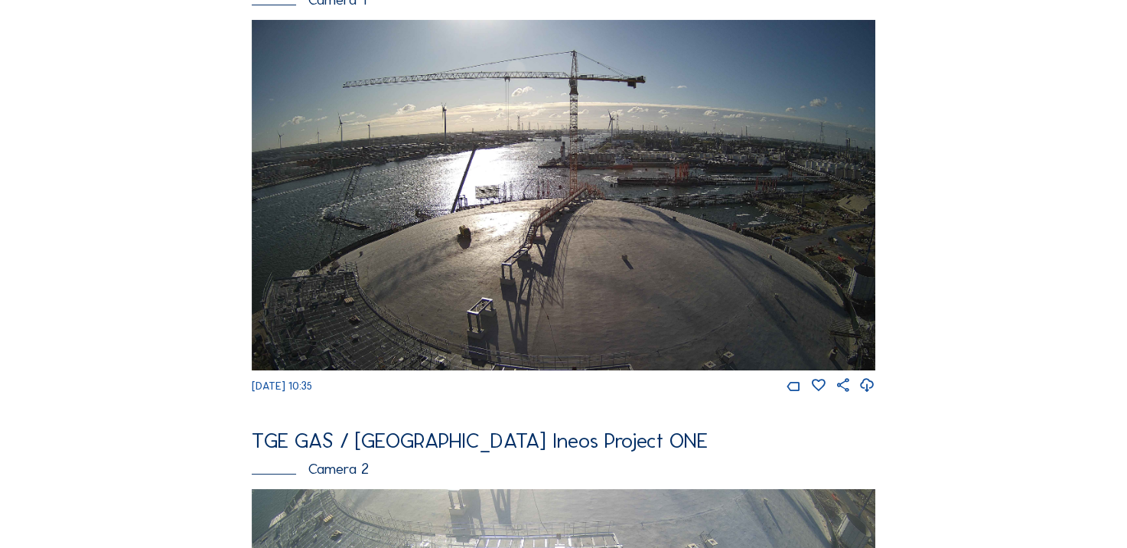
scroll to position [306, 0]
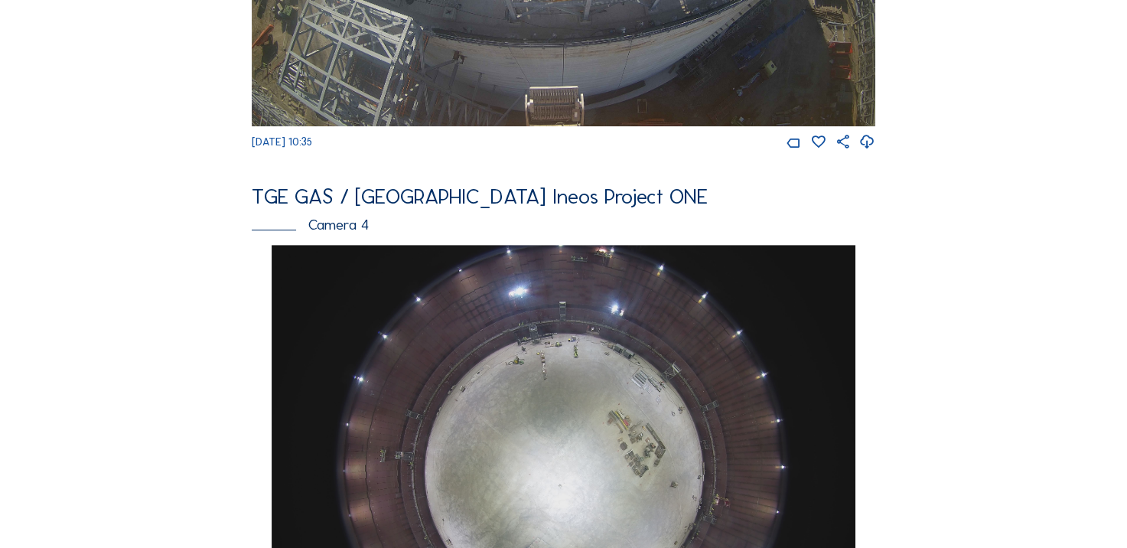
scroll to position [842, 0]
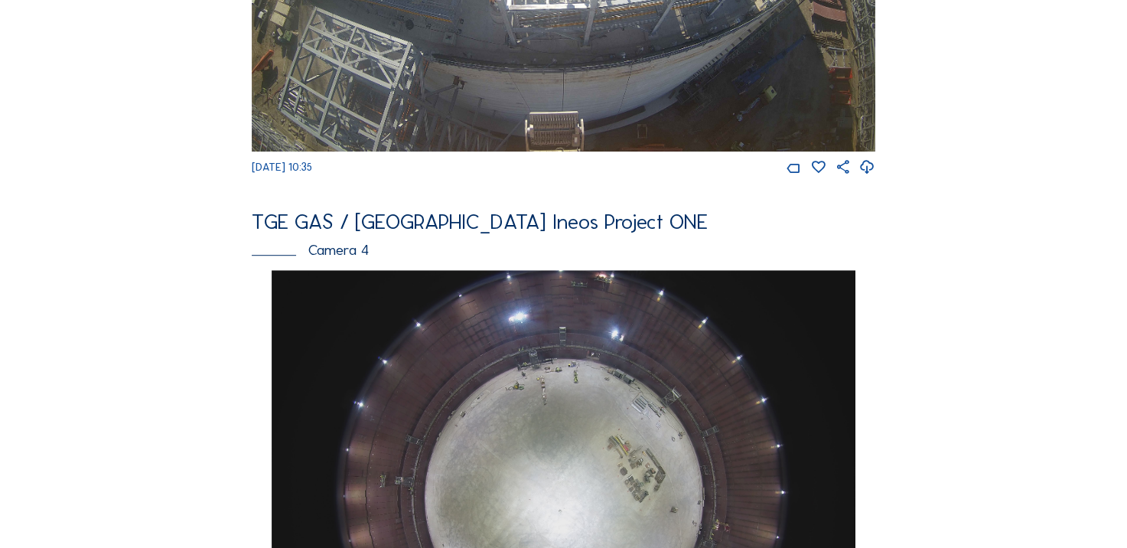
drag, startPoint x: 8, startPoint y: 297, endPoint x: 39, endPoint y: 279, distance: 35.3
click at [15, 294] on div "Cameras Timelapses My C-Site Feed Photo Show Map Search Fullscreen TGE GAS / [G…" at bounding box center [563, 481] width 1127 height 2647
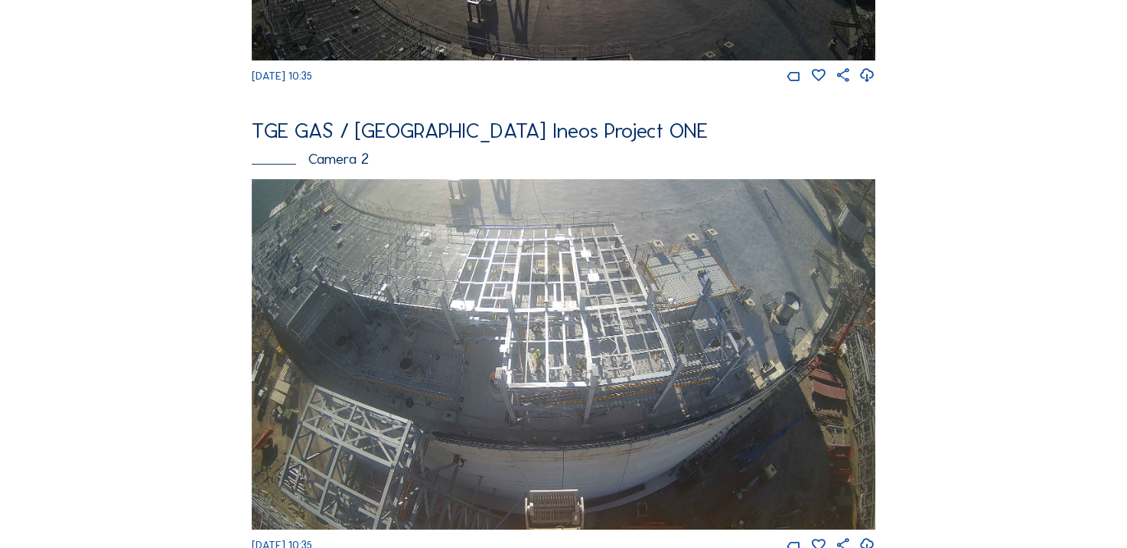
scroll to position [459, 0]
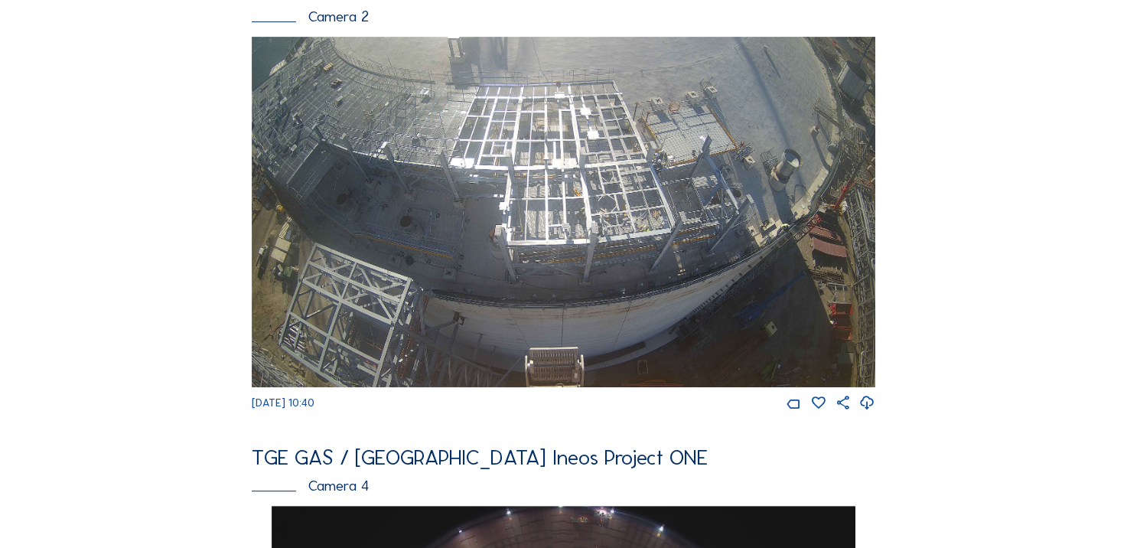
scroll to position [765, 0]
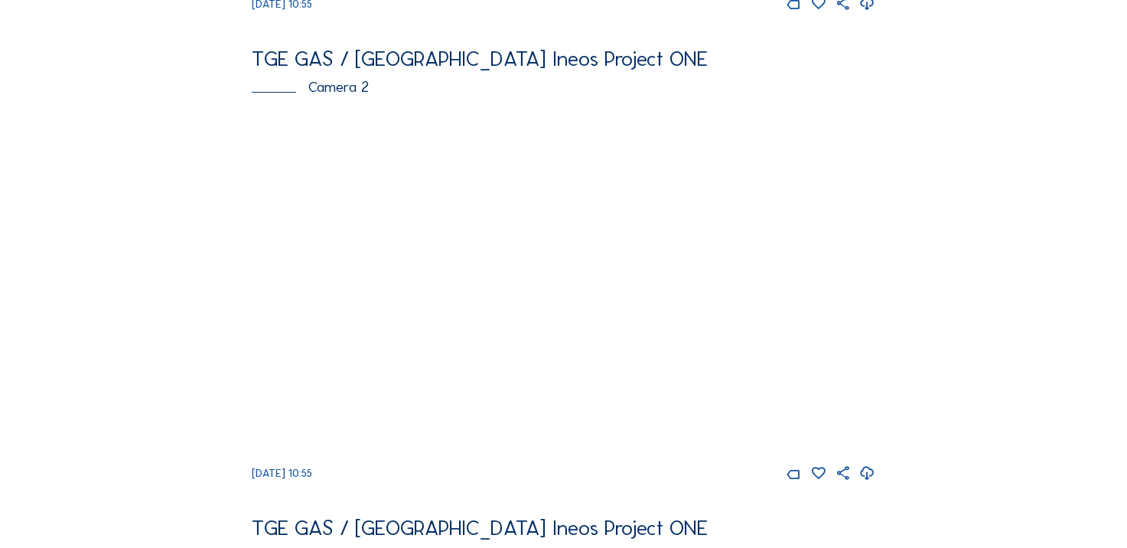
scroll to position [612, 0]
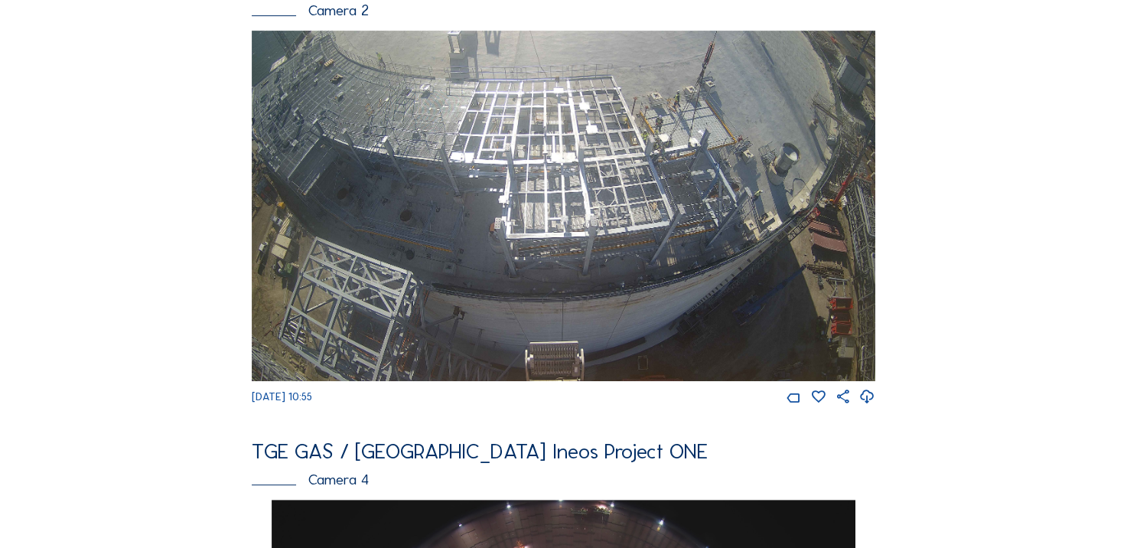
click at [869, 407] on icon at bounding box center [867, 397] width 16 height 20
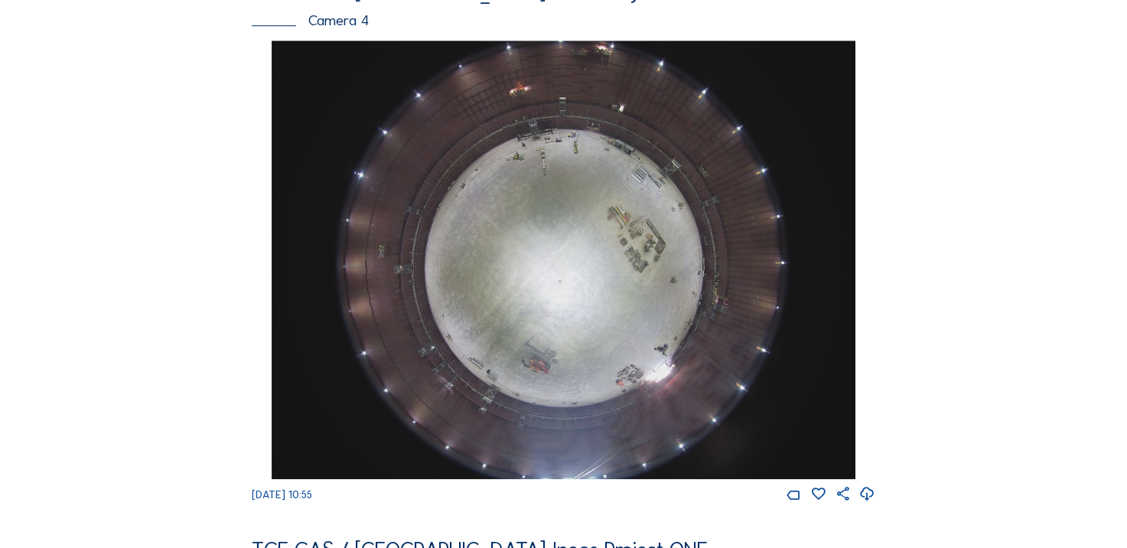
scroll to position [1071, 0]
click at [73, 220] on div "Cameras Timelapses My C-Site Feed Photo Show Map Search Fullscreen TGE GAS / An…" at bounding box center [563, 252] width 1127 height 2647
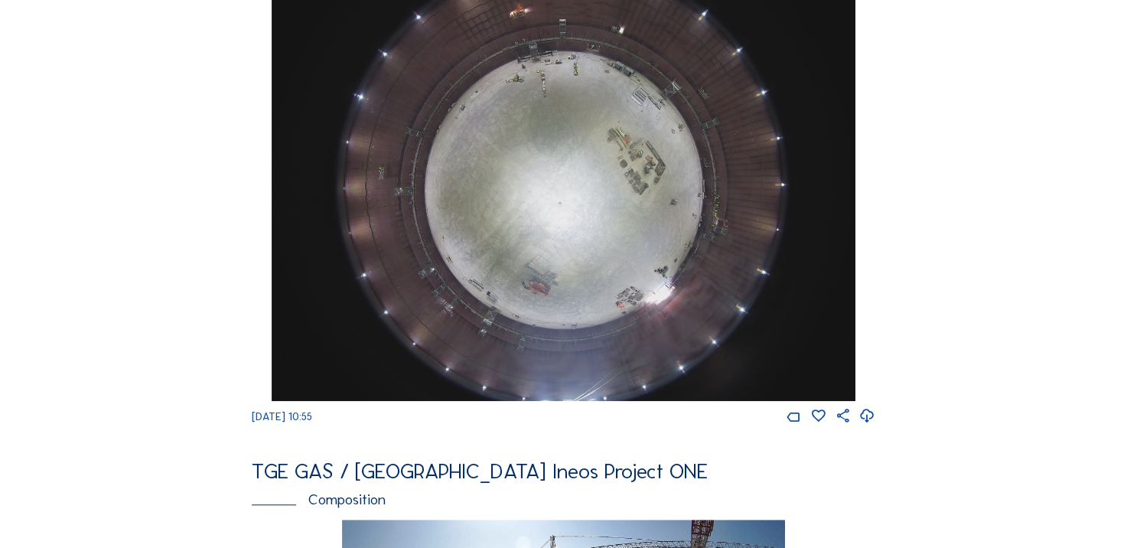
scroll to position [1224, 0]
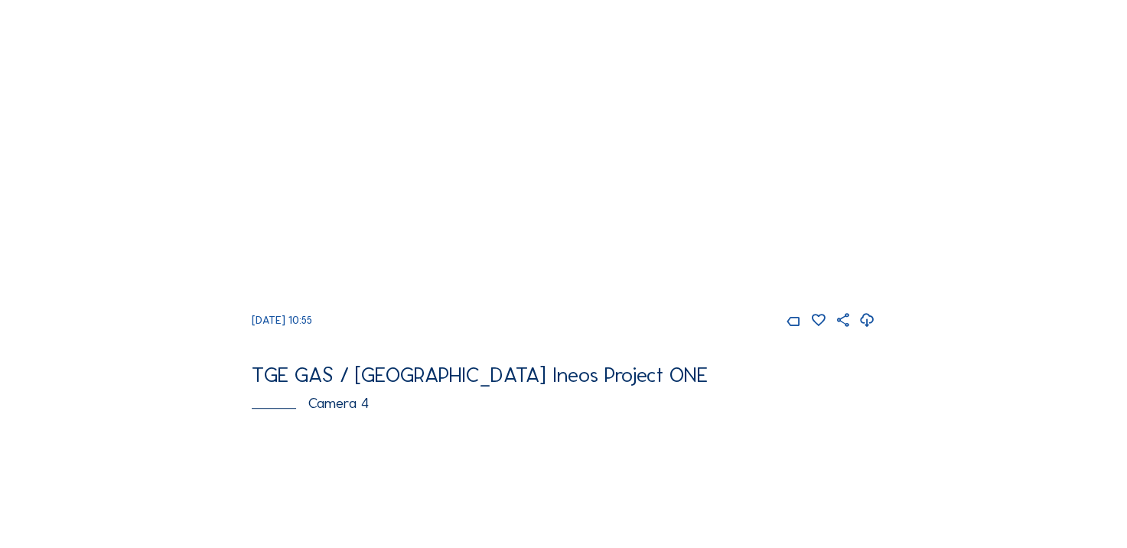
scroll to position [842, 0]
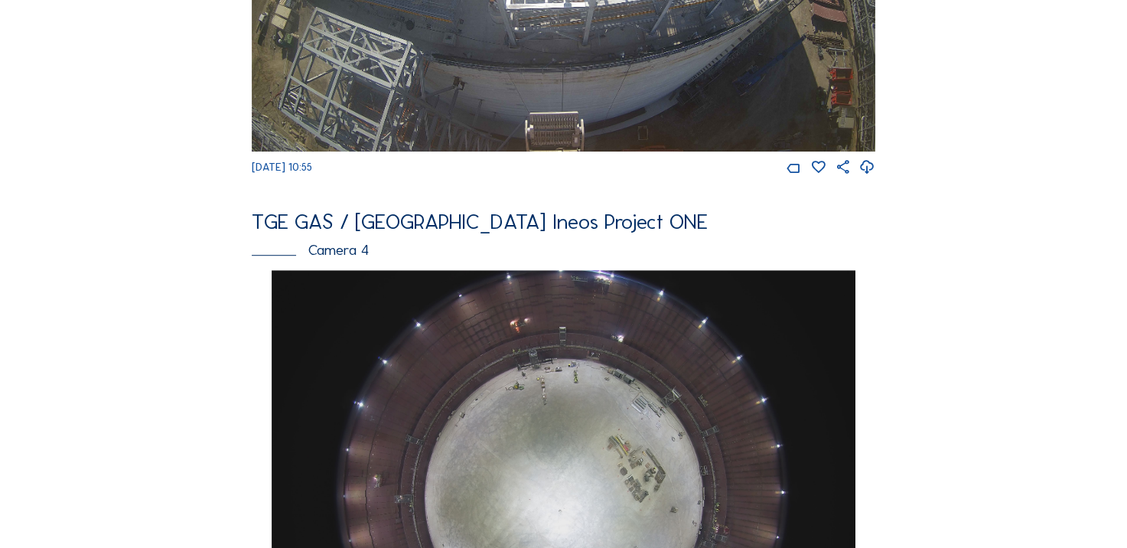
click at [150, 288] on div "Feed Photo Show Map Search Fullscreen TGE GAS / [GEOGRAPHIC_DATA] Ineos Project…" at bounding box center [564, 263] width 846 height 2054
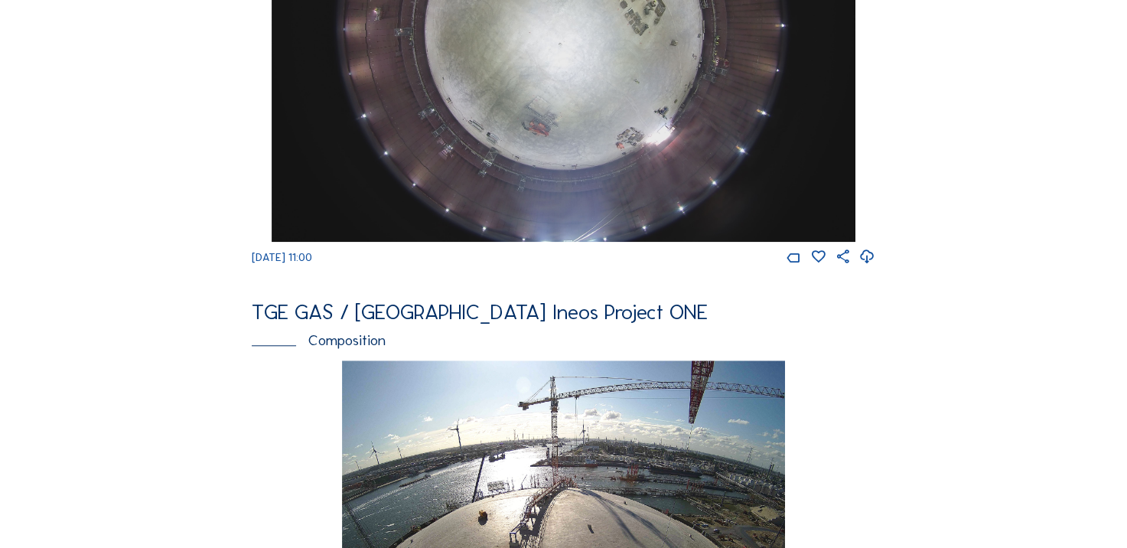
scroll to position [1377, 0]
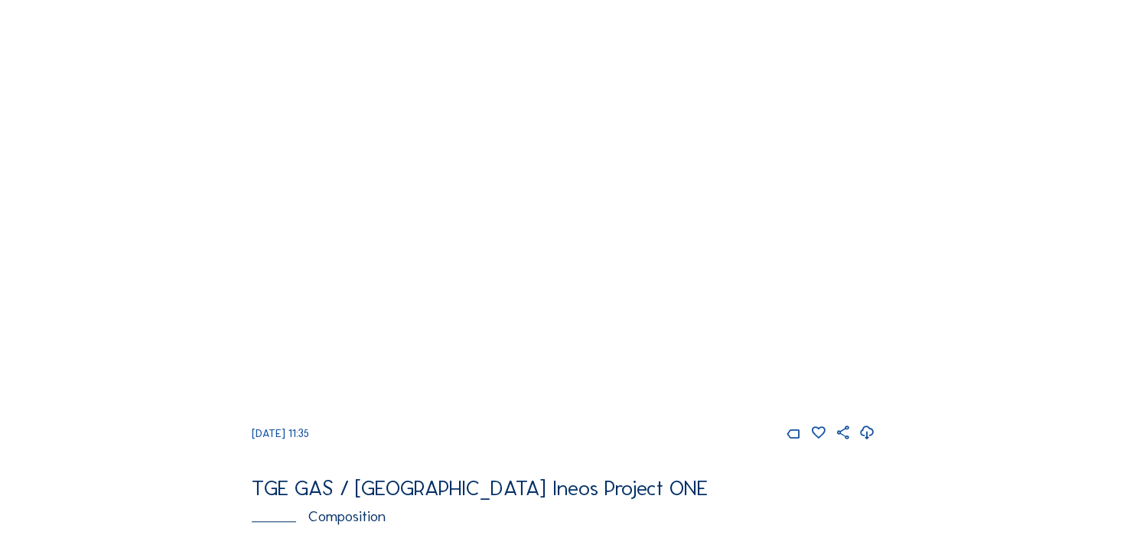
scroll to position [1148, 0]
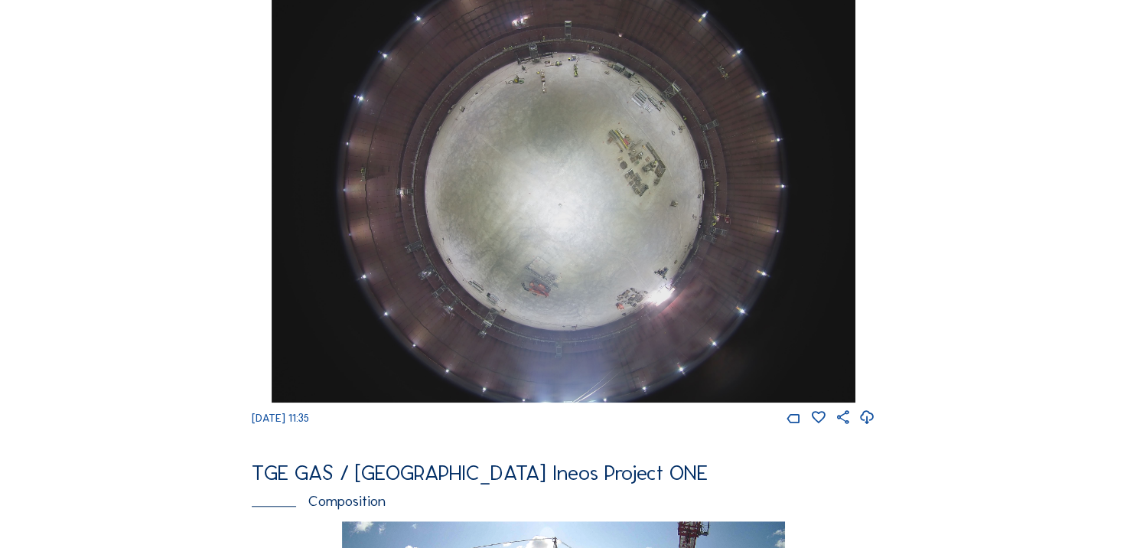
click at [868, 428] on icon at bounding box center [867, 418] width 16 height 20
click at [139, 143] on div "Cameras Timelapses My C-Site Feed Photo Show Map Search Fullscreen TGE GAS / [G…" at bounding box center [563, 175] width 1127 height 2647
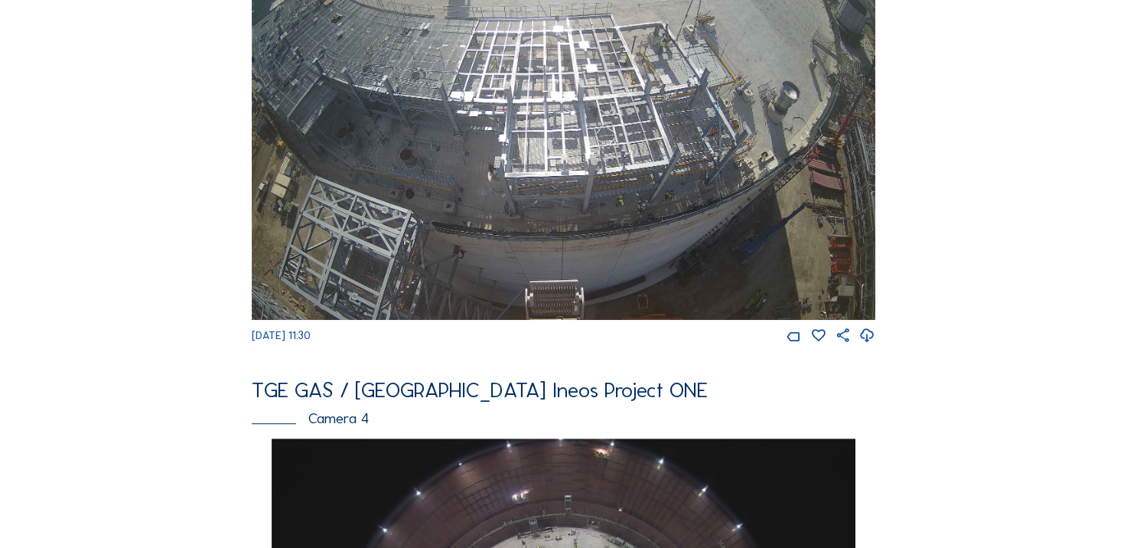
scroll to position [612, 0]
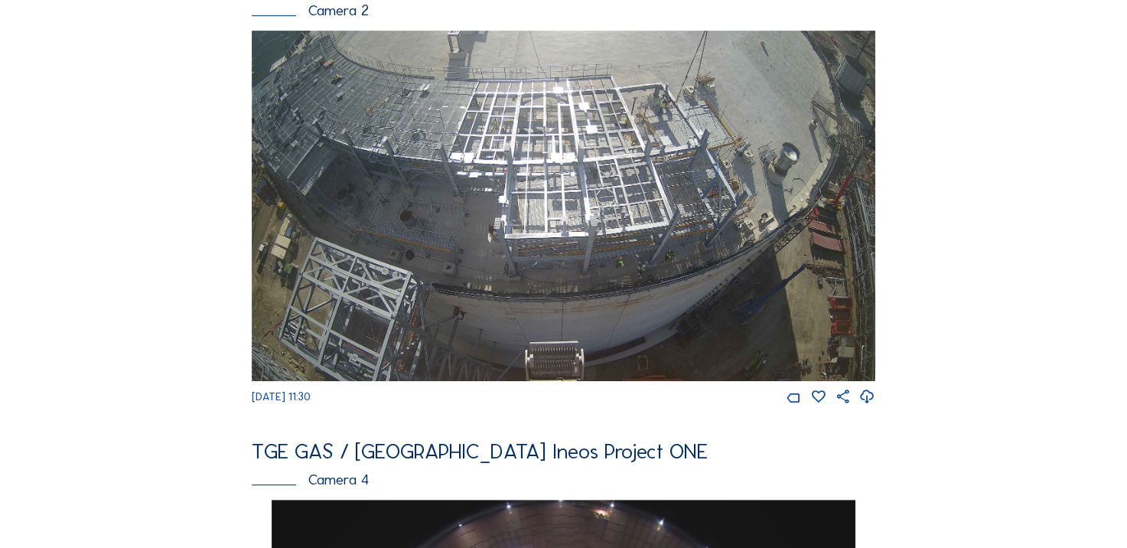
click at [865, 407] on icon at bounding box center [867, 397] width 16 height 20
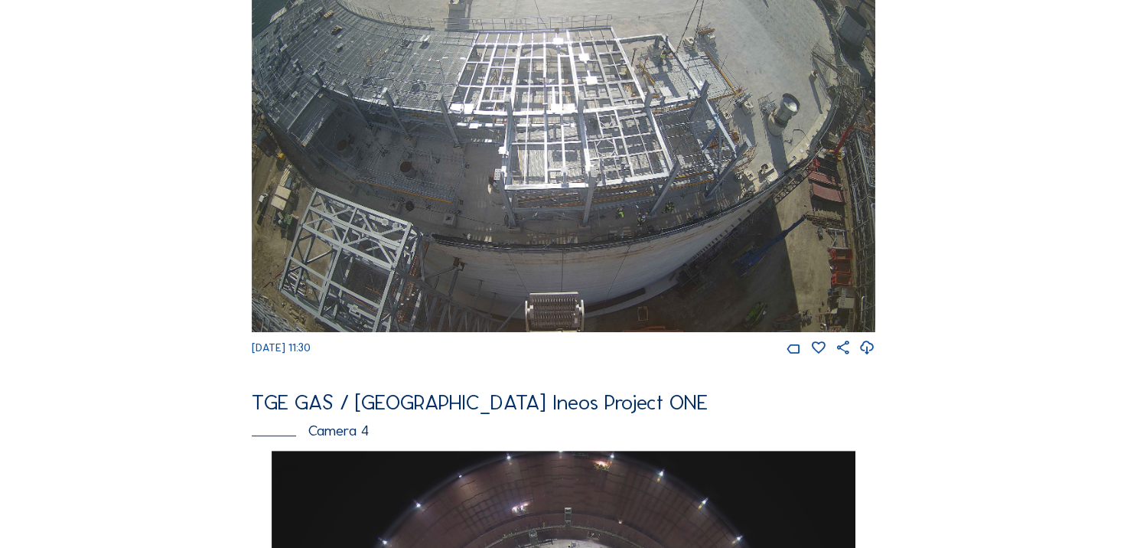
scroll to position [689, 0]
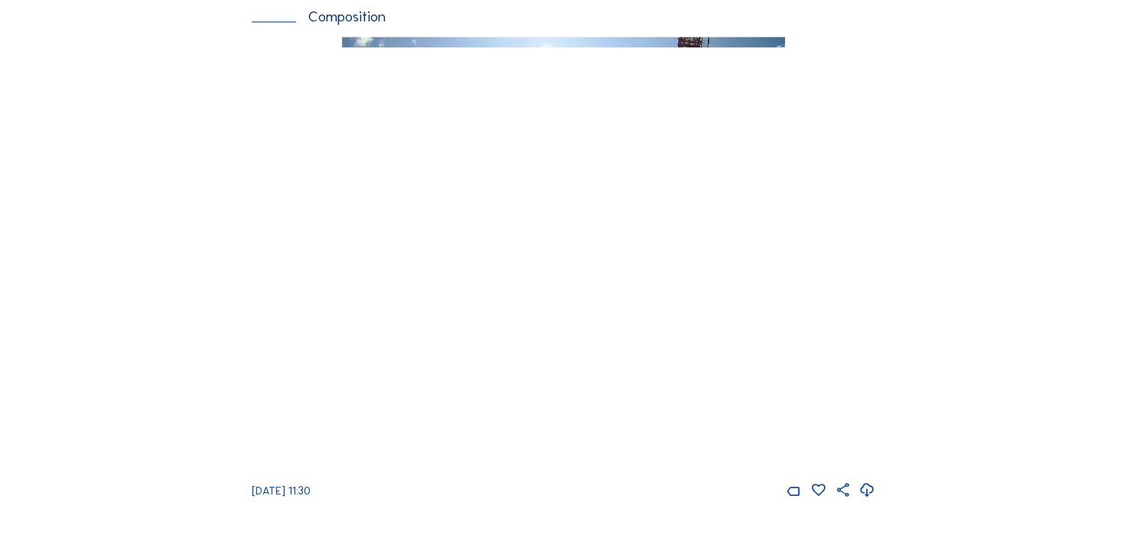
scroll to position [1607, 0]
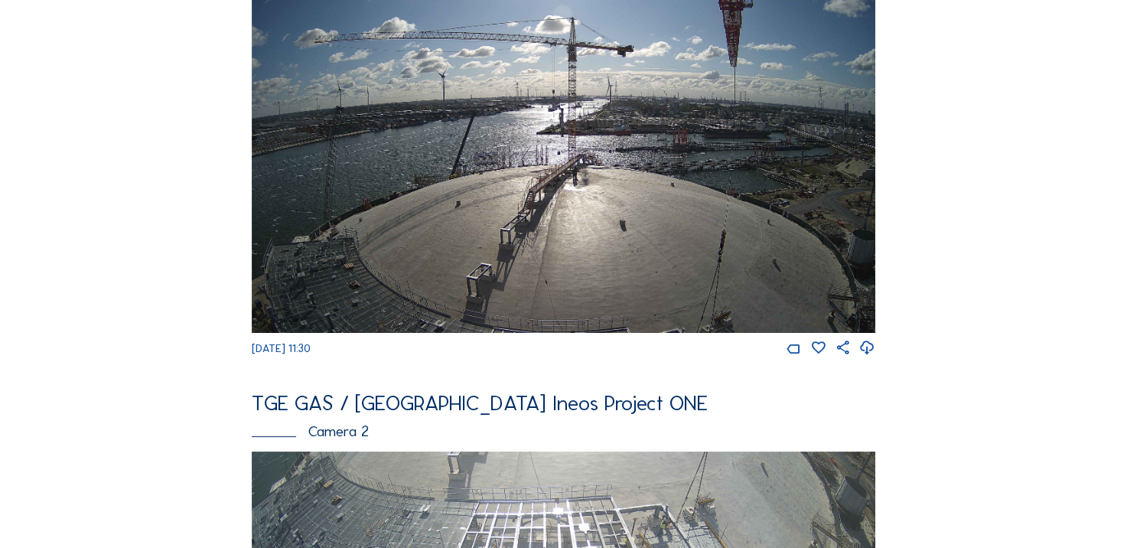
scroll to position [200, 0]
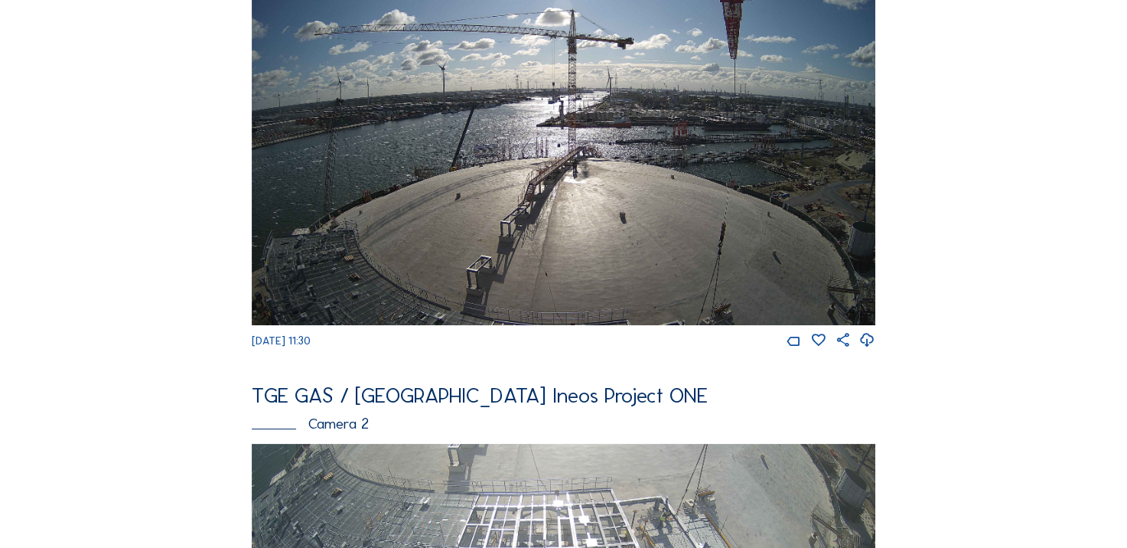
scroll to position [47, 0]
